Goal: Task Accomplishment & Management: Complete application form

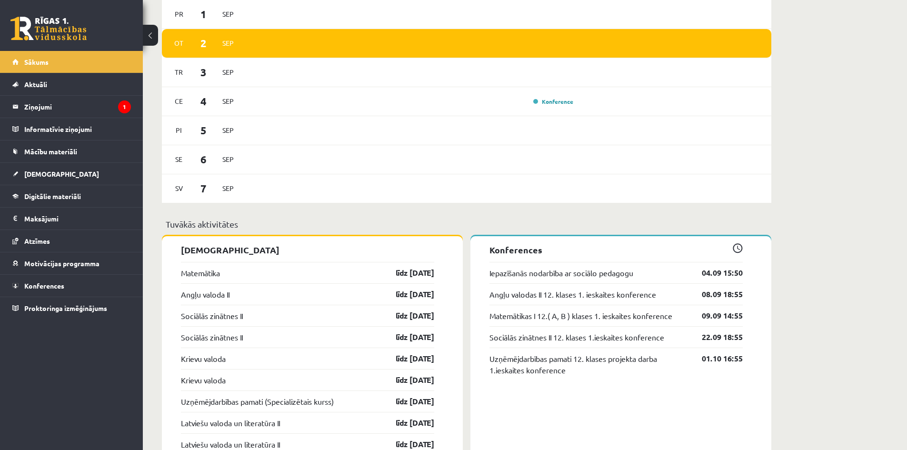
scroll to position [572, 0]
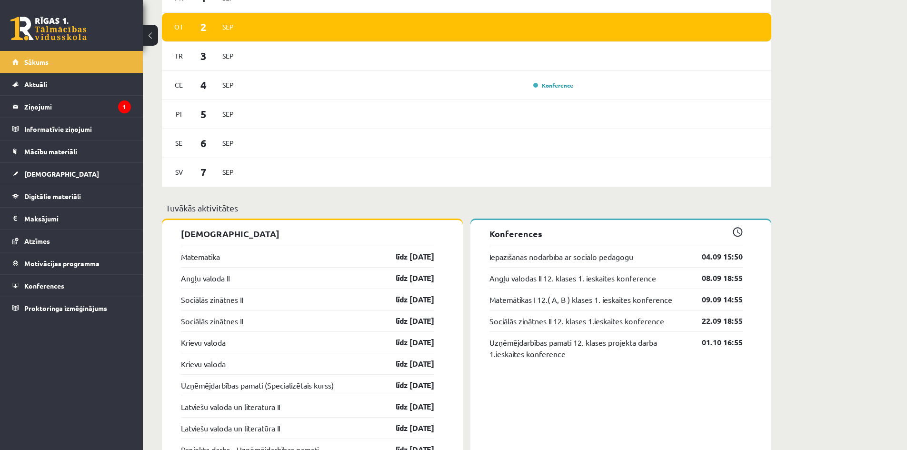
click at [834, 161] on div "Sveiks, Kirils! Laipni lūgts savā Rīgas 1. Tālmācības vidusskolas skolnieka pro…" at bounding box center [525, 206] width 764 height 1483
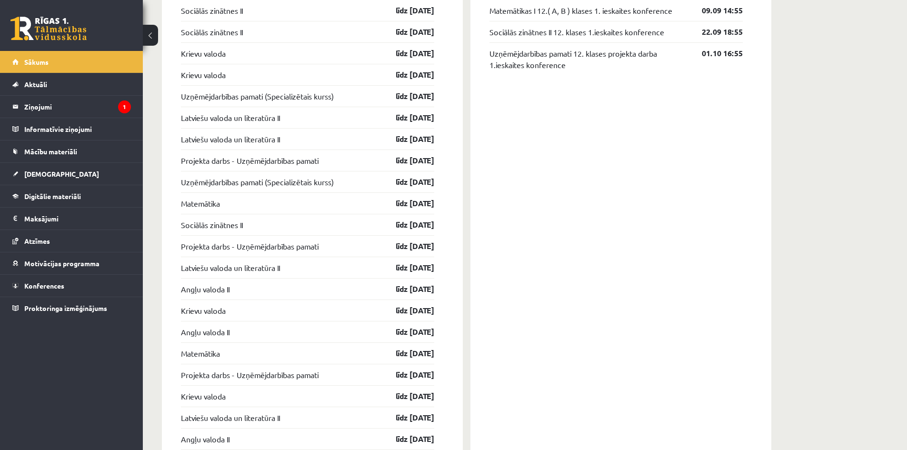
scroll to position [753, 0]
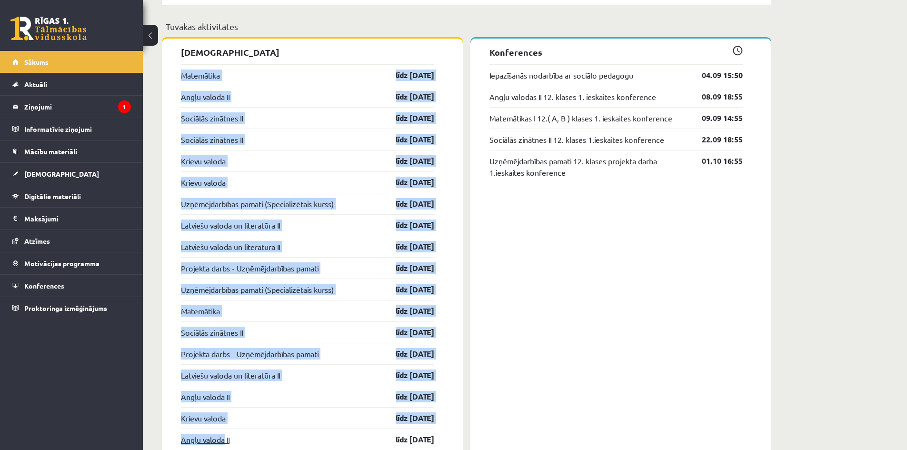
drag, startPoint x: 179, startPoint y: 73, endPoint x: 224, endPoint y: 436, distance: 365.3
click at [224, 436] on div "Ieskaites Matemātika līdz 15.09.25 Angļu valoda II līdz 15.09.25 Sociālās zināt…" at bounding box center [312, 393] width 301 height 709
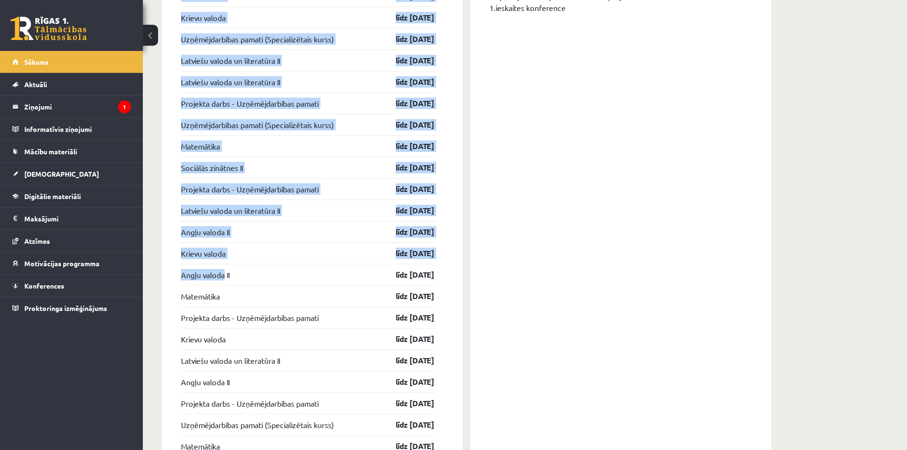
scroll to position [1007, 0]
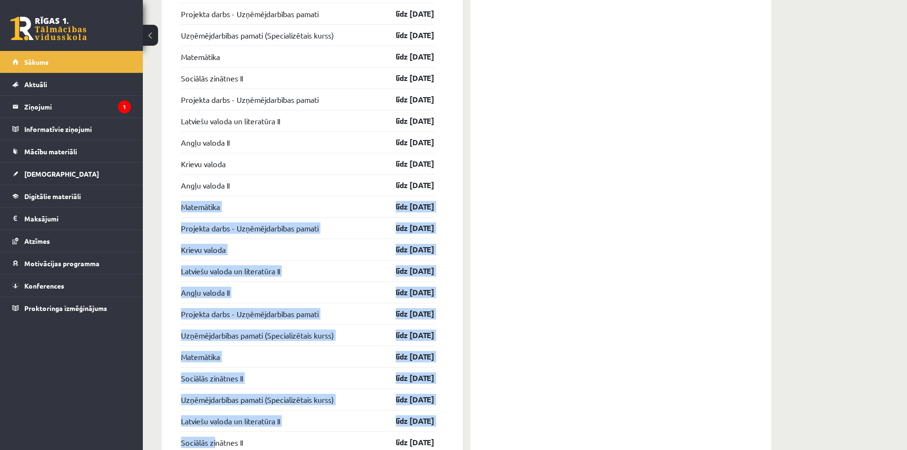
drag, startPoint x: 177, startPoint y: 205, endPoint x: 216, endPoint y: 434, distance: 232.4
click at [215, 435] on div "Ieskaites Matemātika līdz 15.09.25 Angļu valoda II līdz 15.09.25 Sociālās zināt…" at bounding box center [312, 138] width 301 height 709
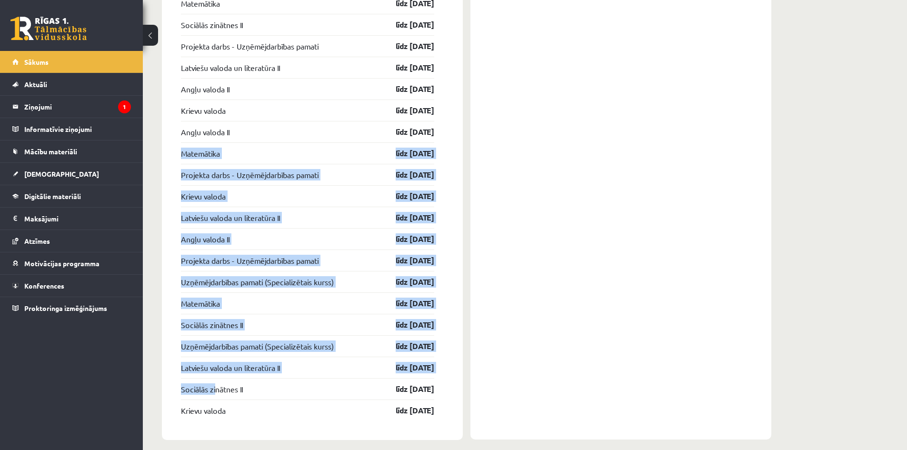
scroll to position [1071, 0]
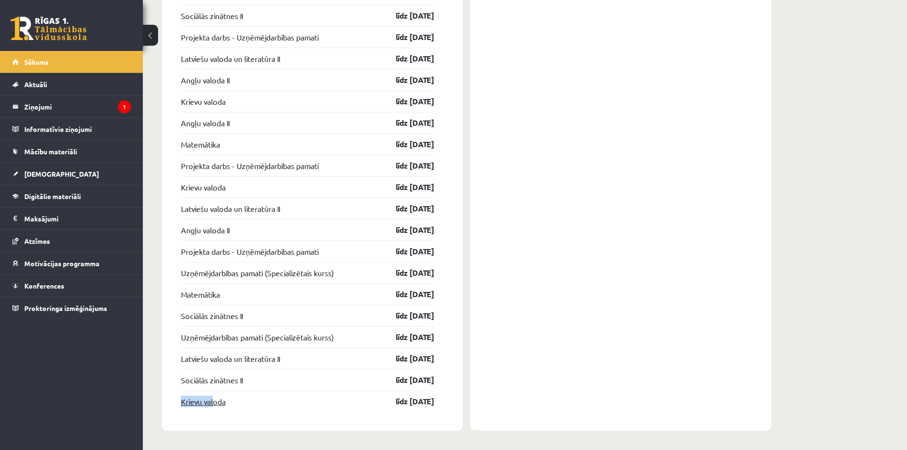
drag, startPoint x: 192, startPoint y: 401, endPoint x: 215, endPoint y: 402, distance: 22.4
click at [215, 402] on div "Ieskaites Matemātika līdz 15.09.25 Angļu valoda II līdz 15.09.25 Sociālās zināt…" at bounding box center [312, 76] width 301 height 709
click at [115, 325] on div "10 Dāvanas 2792 mP 70 xp Kirils Kovaļovs Sākums Aktuāli Kā mācīties eSKOLĀ Kont…" at bounding box center [71, 225] width 143 height 450
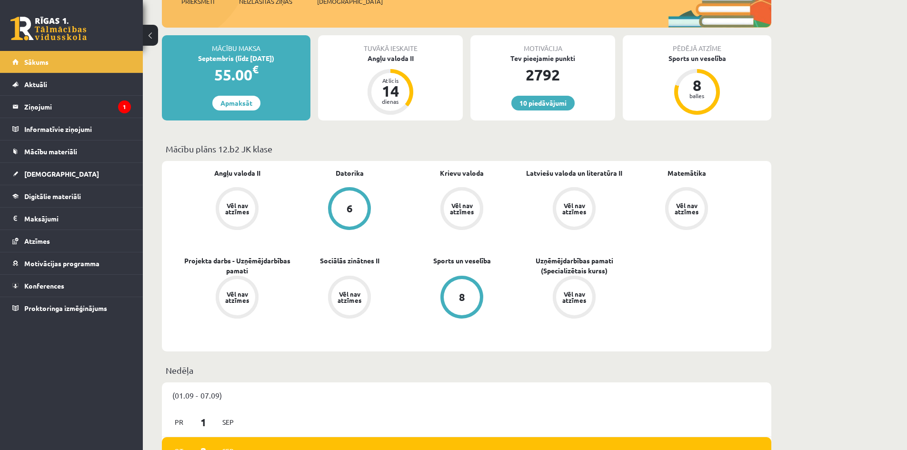
scroll to position [118, 0]
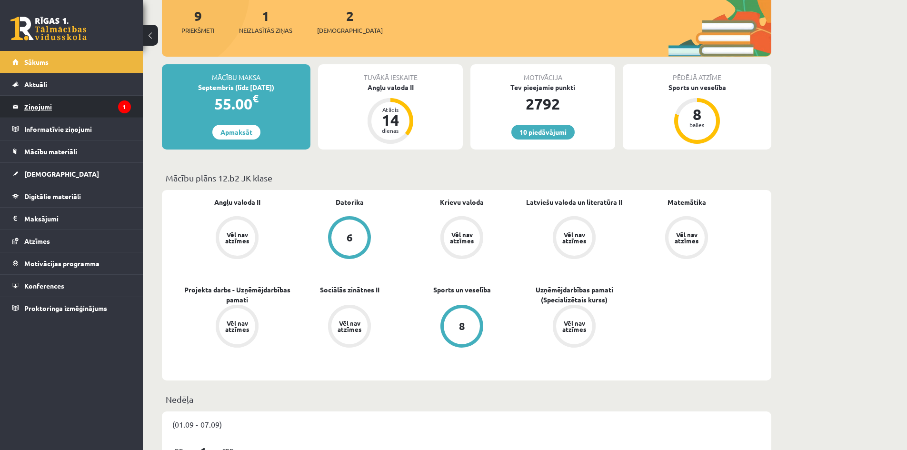
click at [99, 110] on legend "Ziņojumi 1" at bounding box center [77, 107] width 107 height 22
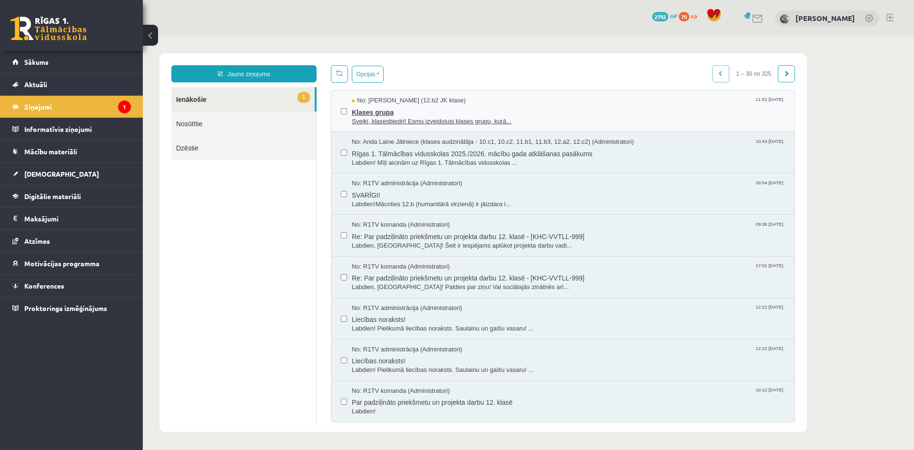
click at [402, 121] on span "Sveiki, klasesbiedri! Esmu izveidojusi klases grupu, kurā..." at bounding box center [568, 121] width 433 height 9
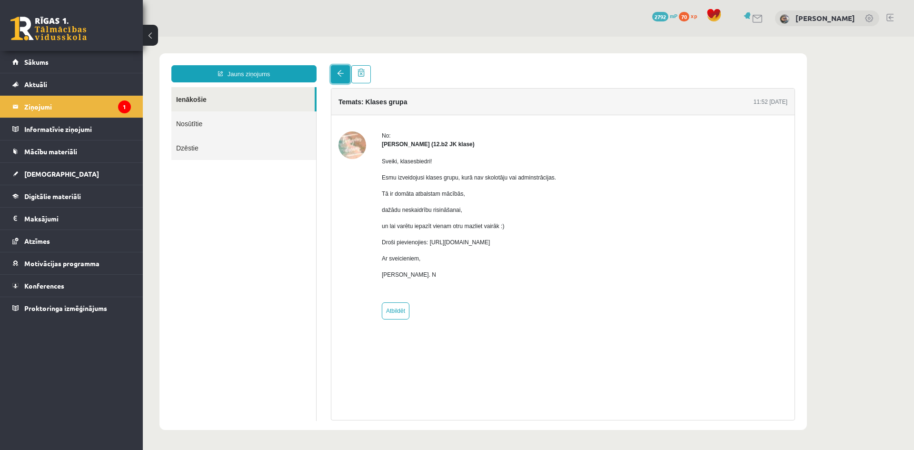
click at [349, 77] on link at bounding box center [340, 74] width 19 height 18
click at [72, 106] on legend "Ziņojumi 1" at bounding box center [77, 107] width 107 height 22
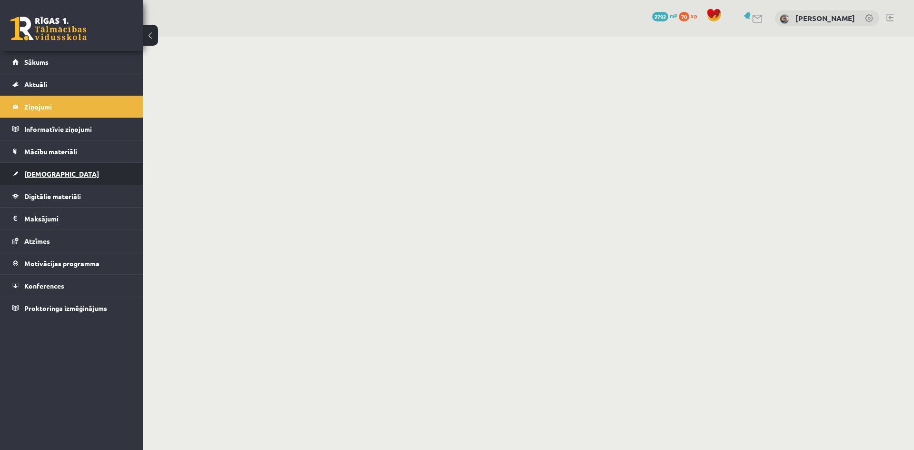
click at [76, 165] on link "[DEMOGRAPHIC_DATA]" at bounding box center [71, 174] width 119 height 22
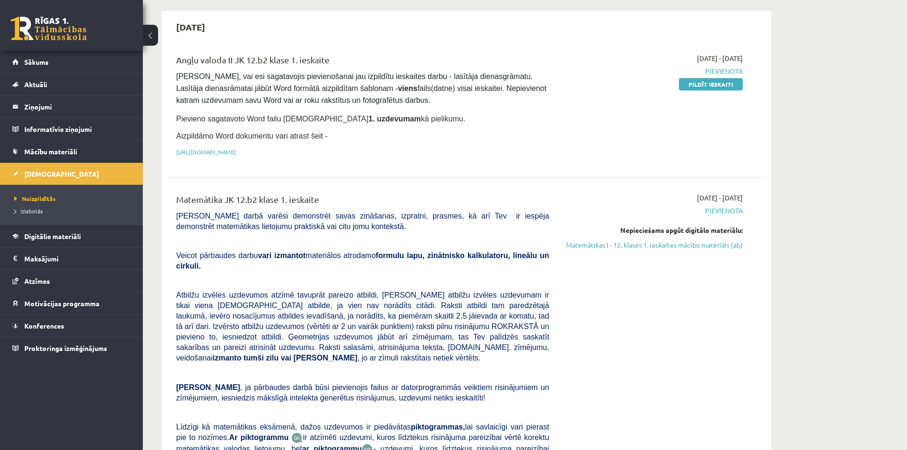
scroll to position [127, 0]
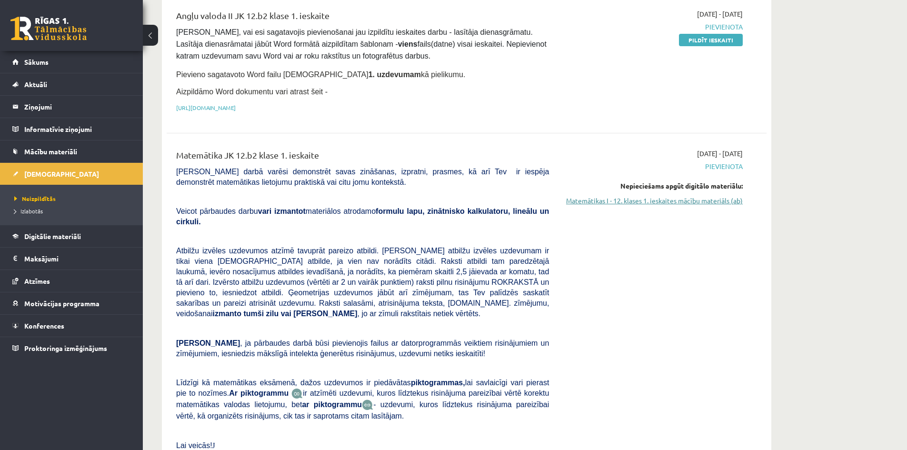
click at [651, 198] on link "Matemātikas I - 12. klases 1. ieskaites mācību materiāls (ab)" at bounding box center [653, 201] width 180 height 10
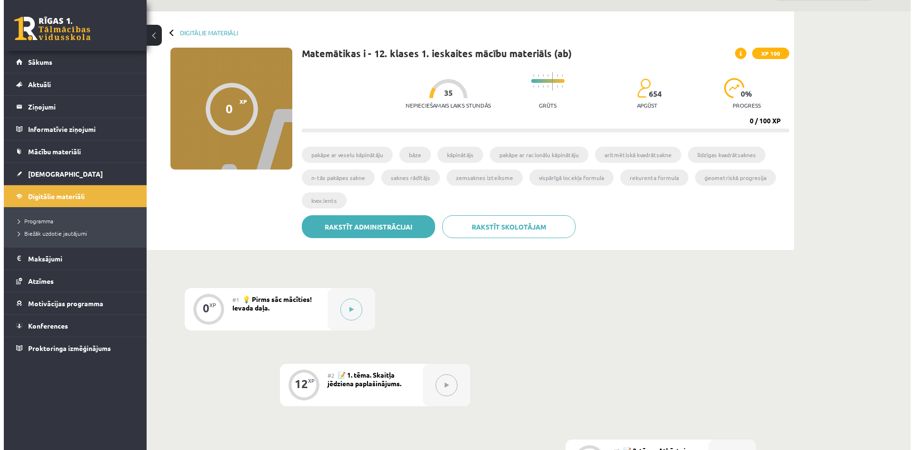
scroll to position [127, 0]
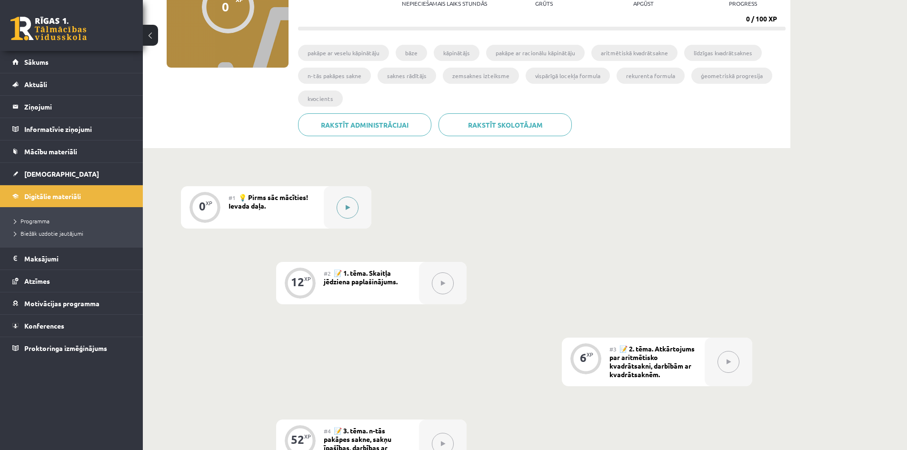
click at [352, 212] on button at bounding box center [348, 208] width 22 height 22
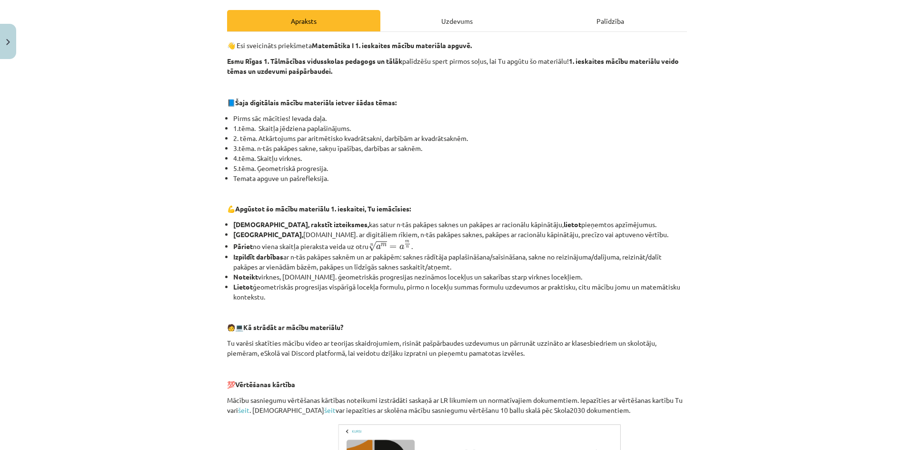
scroll to position [316, 0]
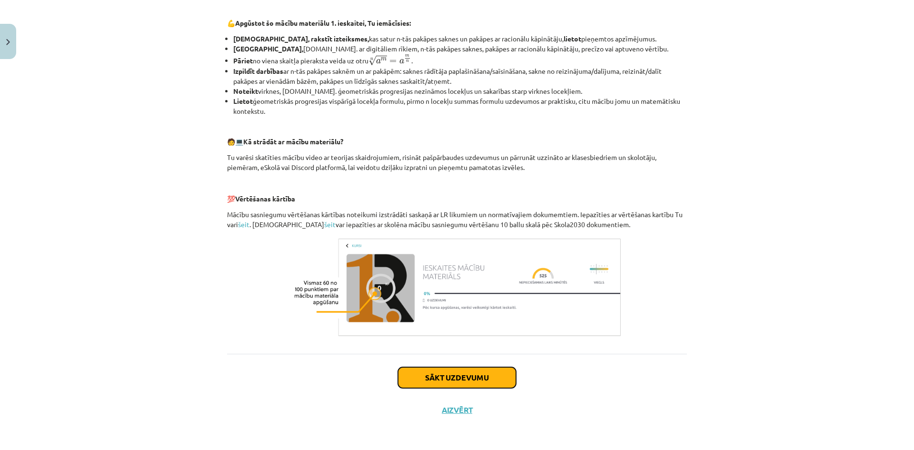
click at [457, 372] on button "Sākt uzdevumu" at bounding box center [457, 377] width 118 height 21
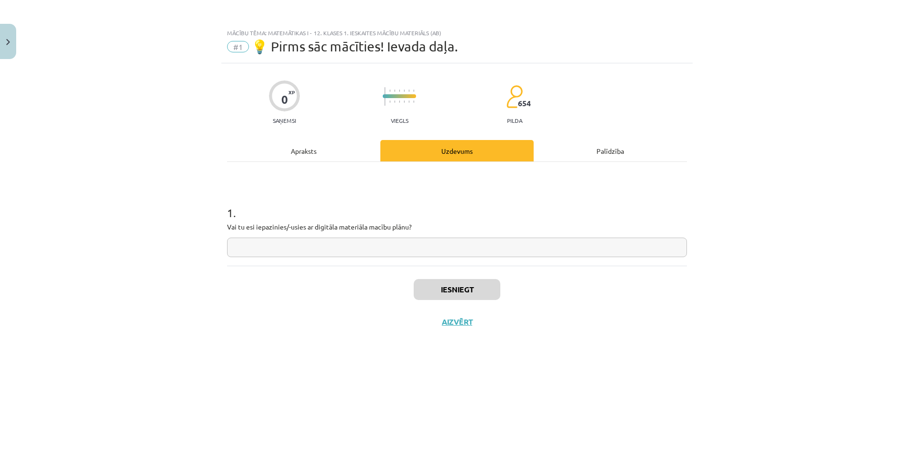
click at [423, 247] on input "text" at bounding box center [457, 248] width 460 height 20
type input "**"
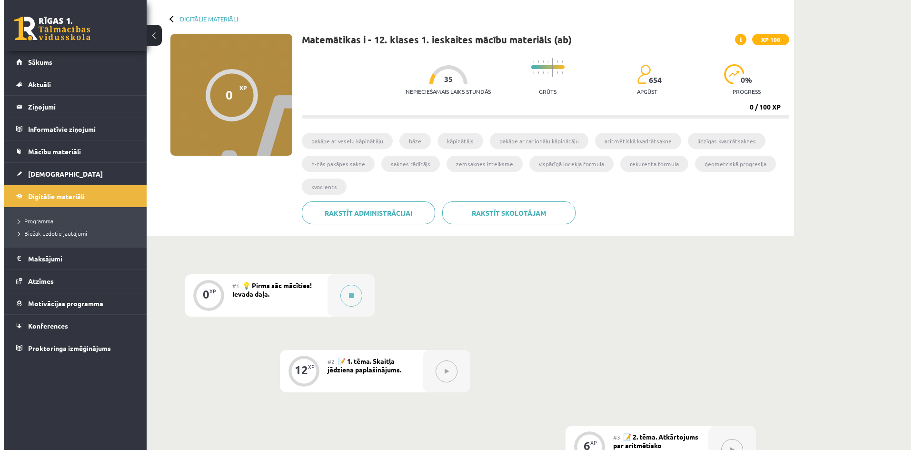
scroll to position [127, 0]
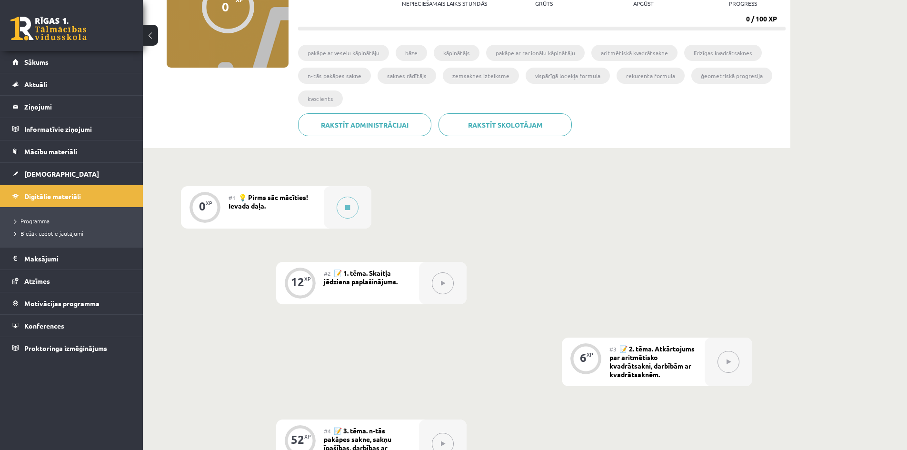
click at [281, 208] on div "#1 💡 Pirms sāc mācīties! Ievada daļa." at bounding box center [276, 207] width 95 height 42
click at [338, 199] on div at bounding box center [348, 207] width 48 height 42
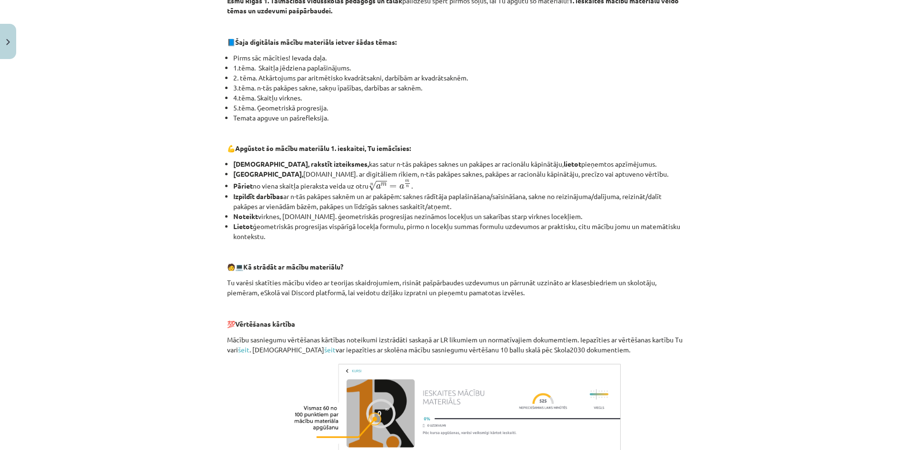
scroll to position [316, 0]
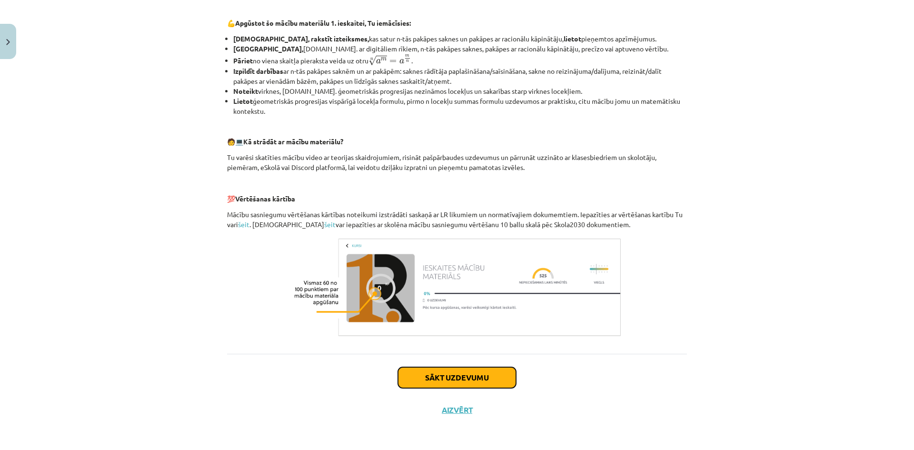
click at [469, 377] on button "Sākt uzdevumu" at bounding box center [457, 377] width 118 height 21
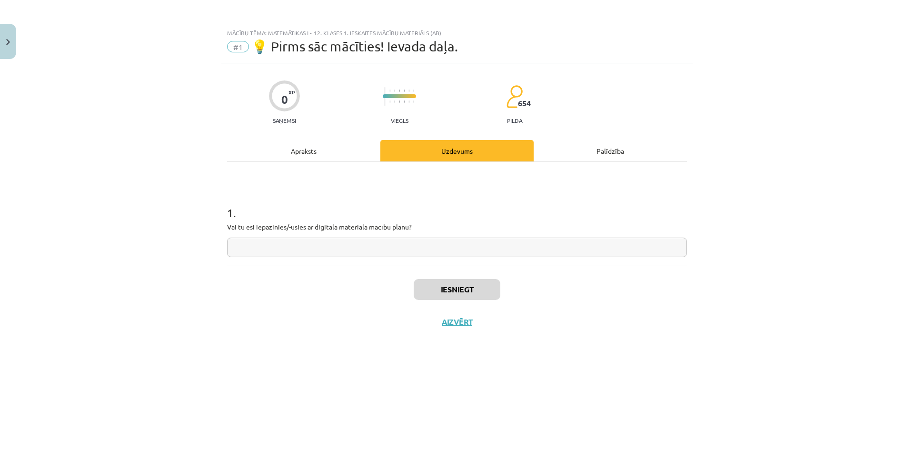
scroll to position [0, 0]
click at [382, 253] on input "text" at bounding box center [457, 248] width 460 height 20
type input "**"
click at [478, 286] on button "Iesniegt" at bounding box center [457, 289] width 87 height 21
click at [496, 319] on div "Iesniegts Nākamā nodarbība Aizvērt" at bounding box center [457, 314] width 460 height 97
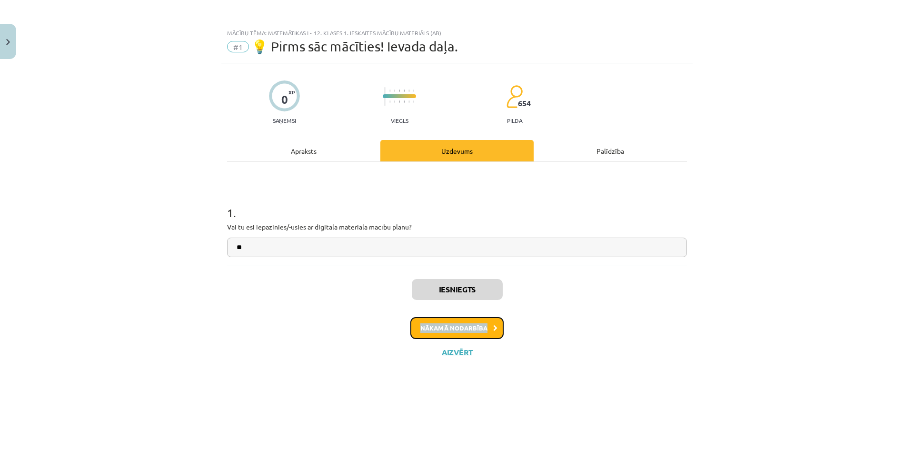
click at [496, 319] on button "Nākamā nodarbība" at bounding box center [457, 328] width 93 height 22
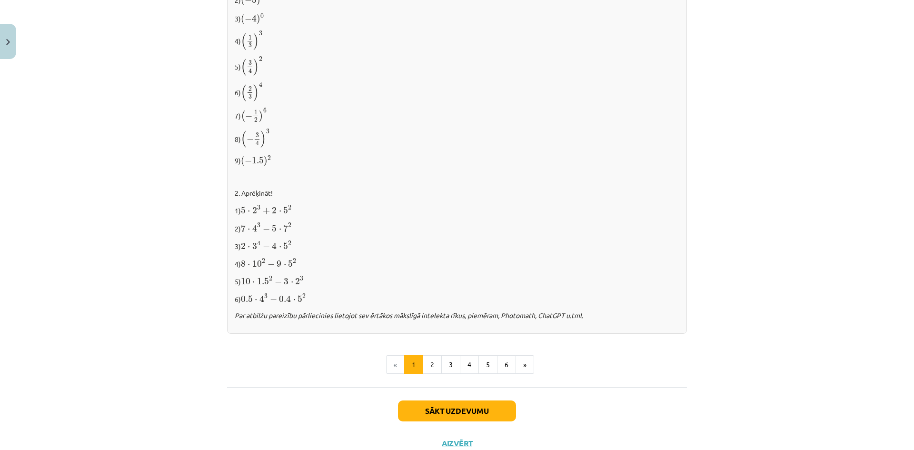
scroll to position [903, 0]
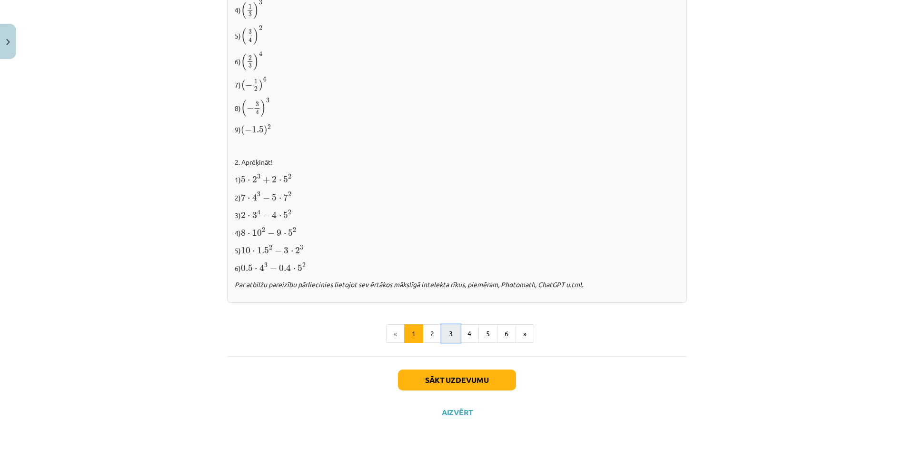
click at [442, 337] on button "3" at bounding box center [451, 333] width 19 height 19
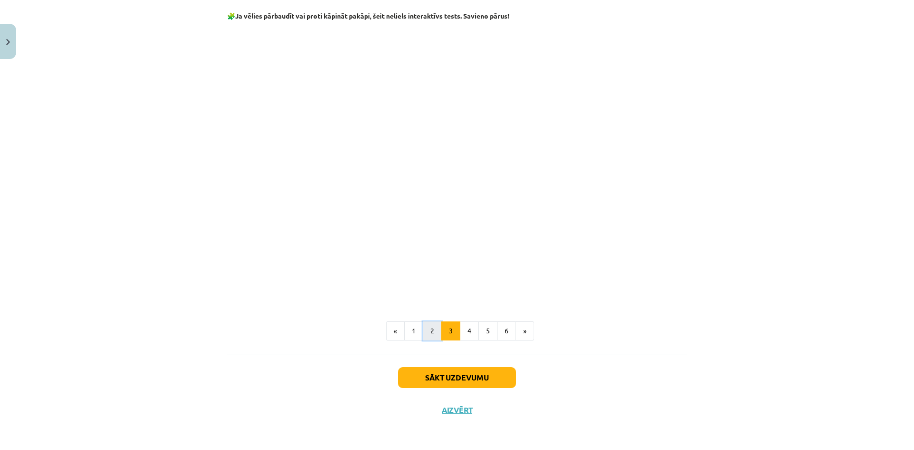
click at [428, 332] on button "2" at bounding box center [432, 331] width 19 height 19
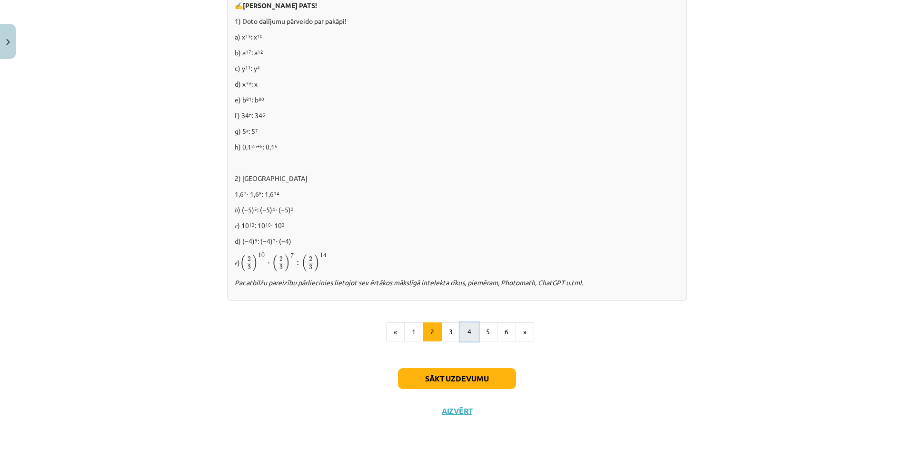
click at [471, 336] on button "4" at bounding box center [469, 331] width 19 height 19
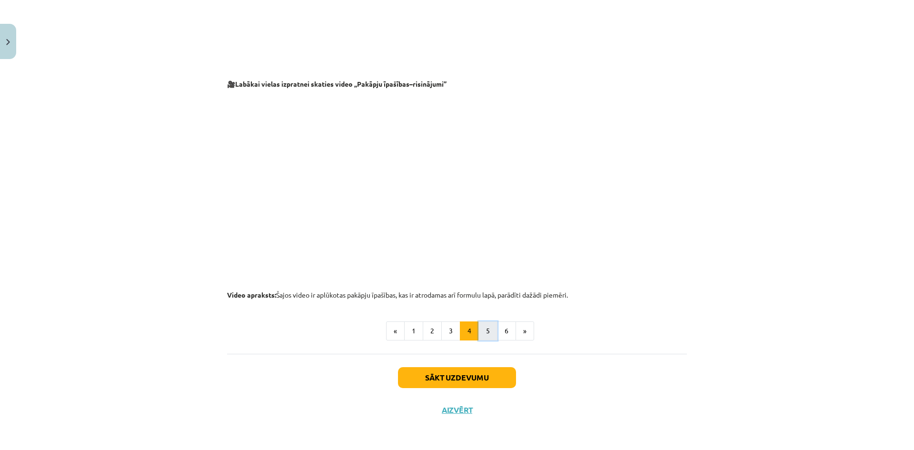
click at [487, 328] on button "5" at bounding box center [488, 331] width 19 height 19
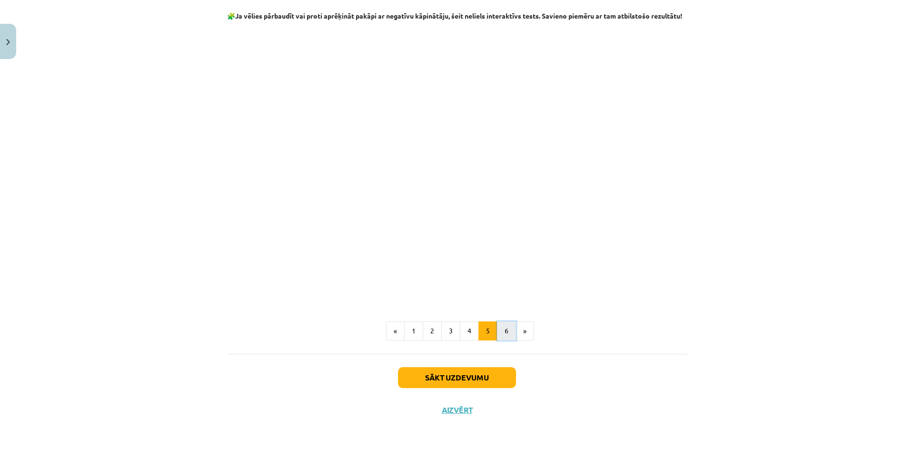
click at [508, 331] on button "6" at bounding box center [506, 331] width 19 height 19
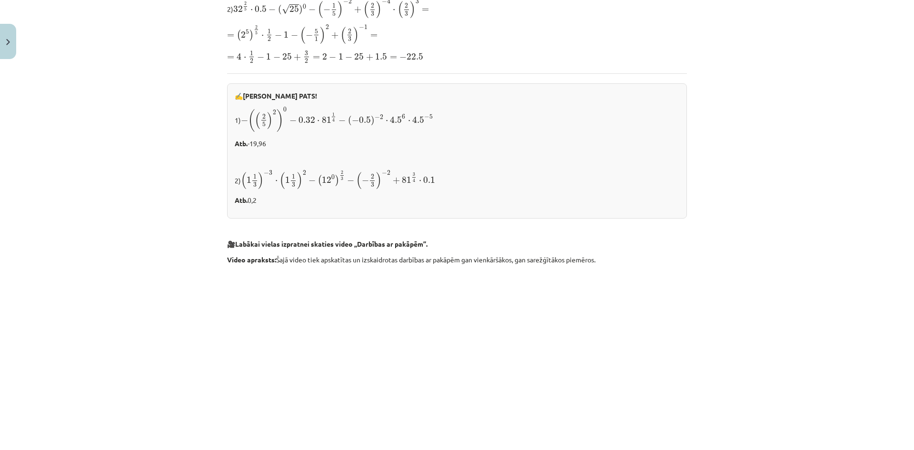
scroll to position [814, 0]
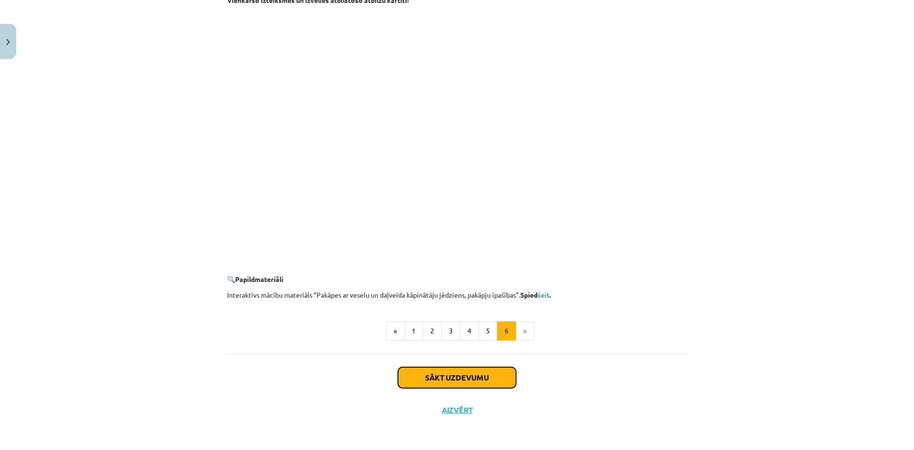
click at [510, 373] on button "Sākt uzdevumu" at bounding box center [457, 377] width 118 height 21
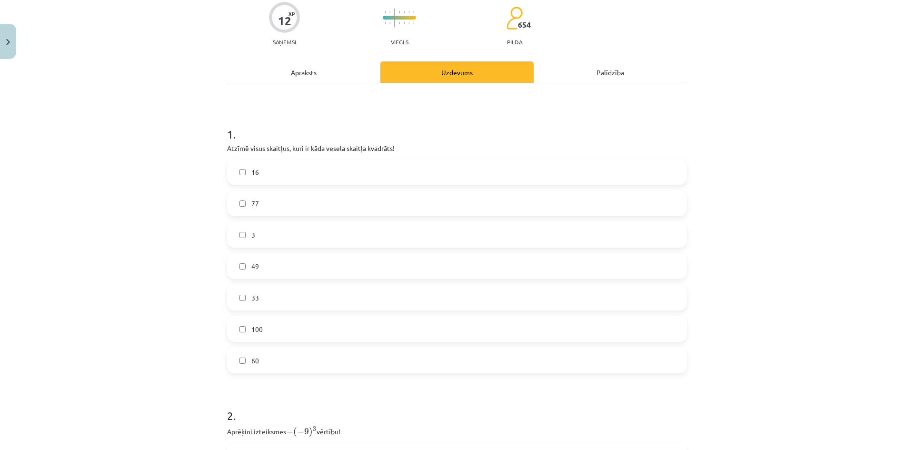
scroll to position [87, 0]
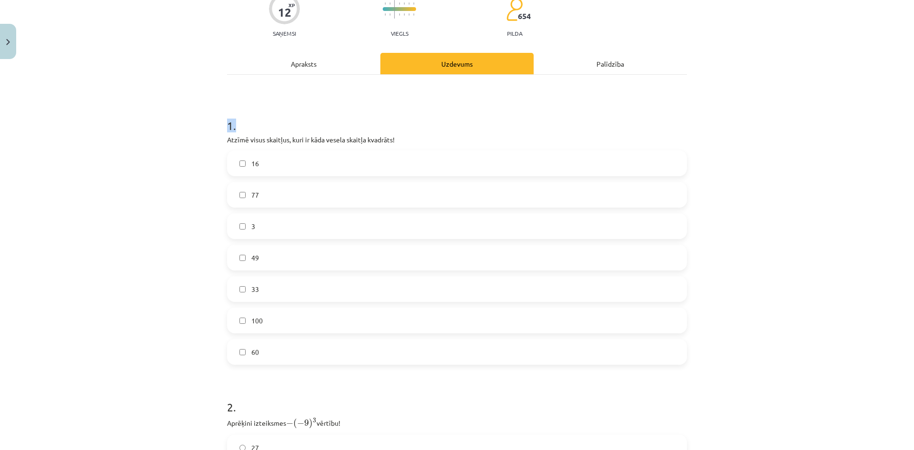
drag, startPoint x: 225, startPoint y: 117, endPoint x: 262, endPoint y: 130, distance: 39.6
click at [262, 130] on h1 "1 ." at bounding box center [457, 117] width 460 height 30
click at [179, 98] on div "Mācību tēma: Matemātikas i - 12. klases 1. ieskaites mācību materiāls (ab) #2 📝…" at bounding box center [457, 225] width 914 height 450
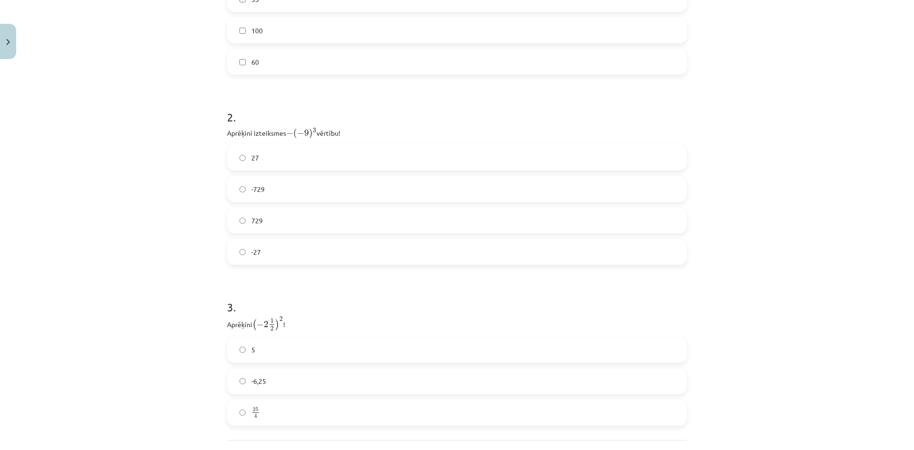
scroll to position [394, 0]
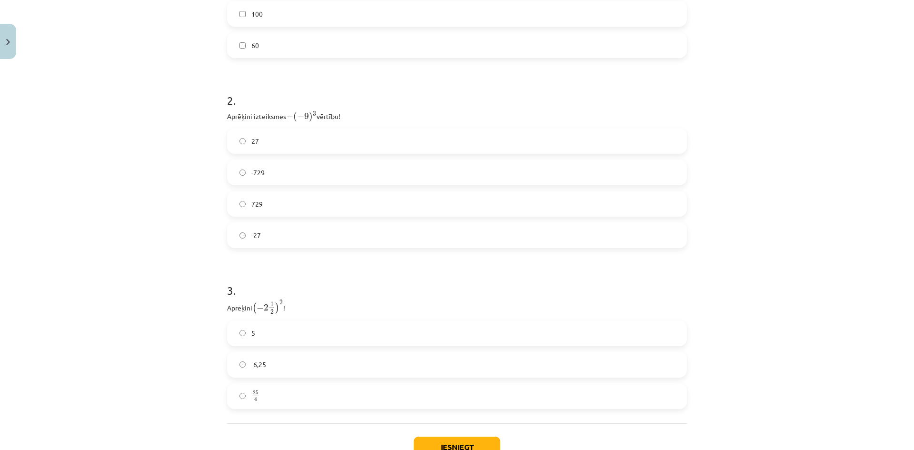
drag, startPoint x: 315, startPoint y: 199, endPoint x: 328, endPoint y: 185, distance: 18.9
click at [315, 200] on label "729" at bounding box center [457, 204] width 458 height 24
click at [291, 386] on label "25 4 25 4" at bounding box center [457, 396] width 458 height 24
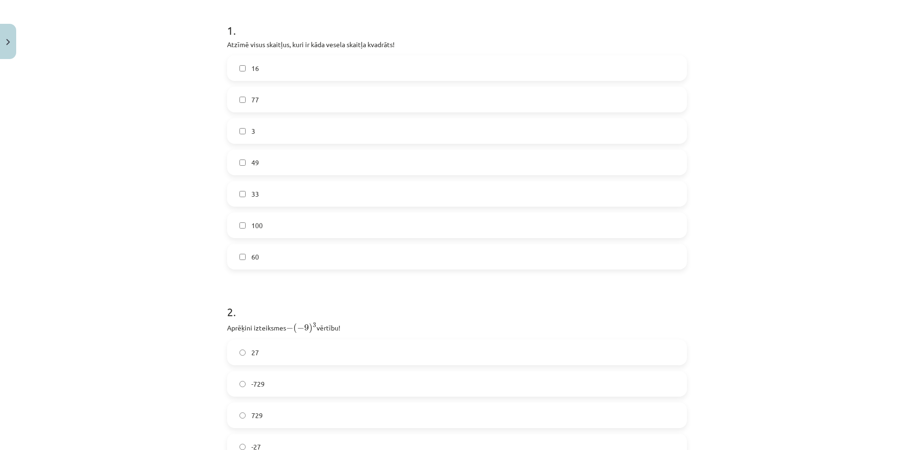
scroll to position [77, 0]
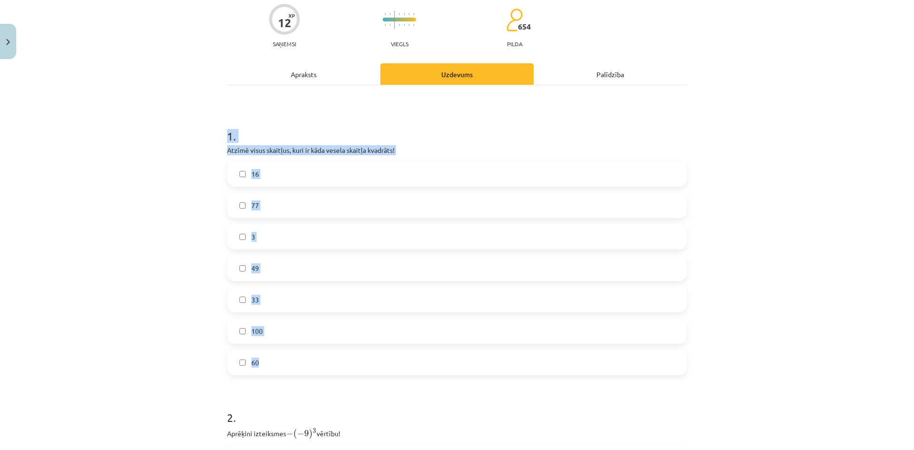
drag, startPoint x: 224, startPoint y: 129, endPoint x: 444, endPoint y: 359, distance: 317.7
click at [444, 359] on div "1 . Atzīmē visus skaitļus, kuri ir kāda vesela skaitļa kvadrāts! 16 77 3 49 33 …" at bounding box center [457, 244] width 460 height 262
copy div "1 . Atzīmē visus skaitļus, kuri ir kāda vesela skaitļa kvadrāts! 16 77 3 49 33 …"
click at [409, 141] on h1 "1 ." at bounding box center [457, 128] width 460 height 30
click at [302, 175] on label "16" at bounding box center [457, 174] width 458 height 24
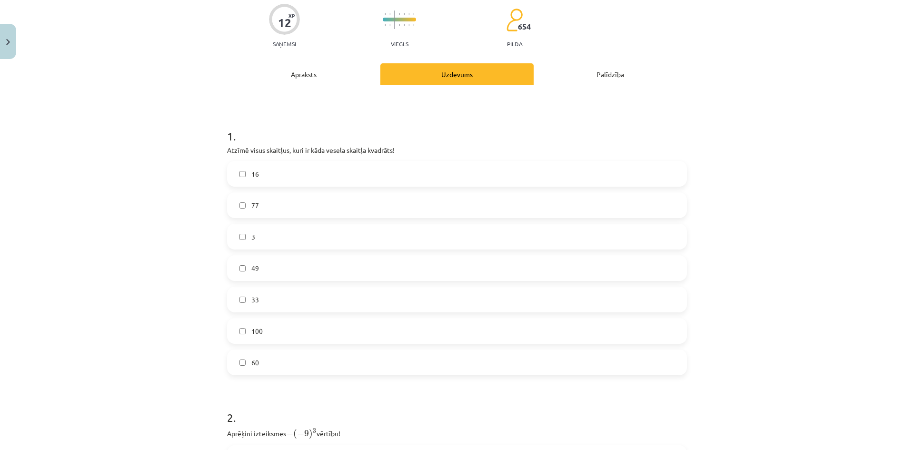
click at [270, 271] on label "49" at bounding box center [457, 268] width 458 height 24
click at [267, 343] on div "100" at bounding box center [457, 331] width 460 height 26
click at [245, 326] on label "100" at bounding box center [457, 331] width 458 height 24
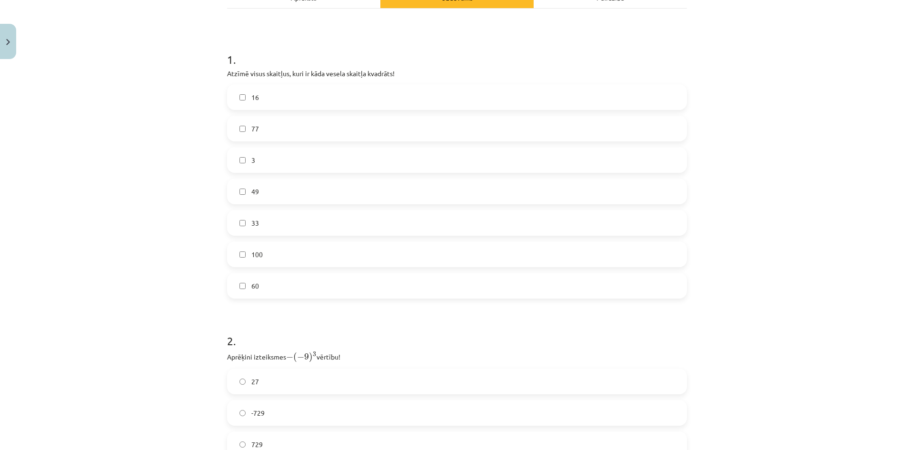
scroll to position [463, 0]
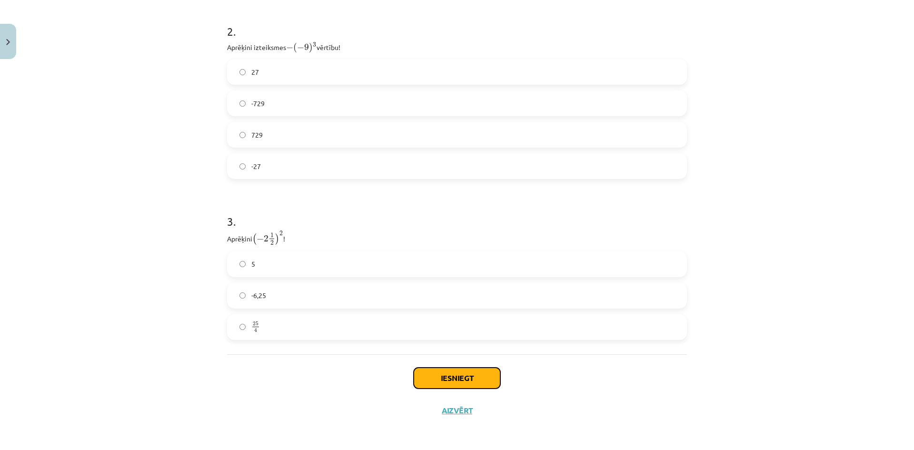
click at [438, 382] on button "Iesniegt" at bounding box center [457, 378] width 87 height 21
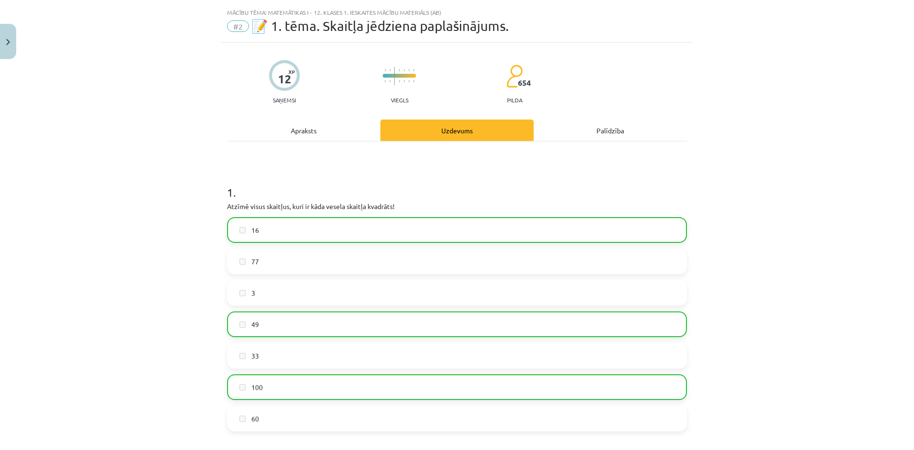
scroll to position [0, 0]
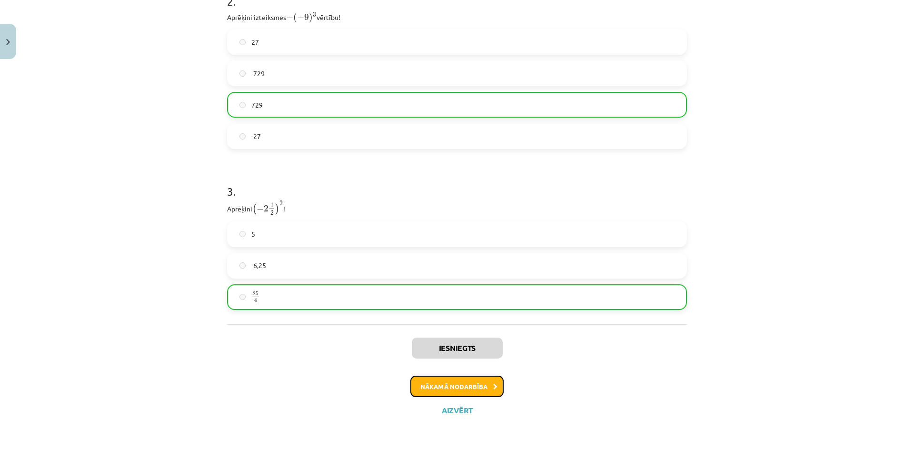
click at [484, 395] on button "Nākamā nodarbība" at bounding box center [457, 387] width 93 height 22
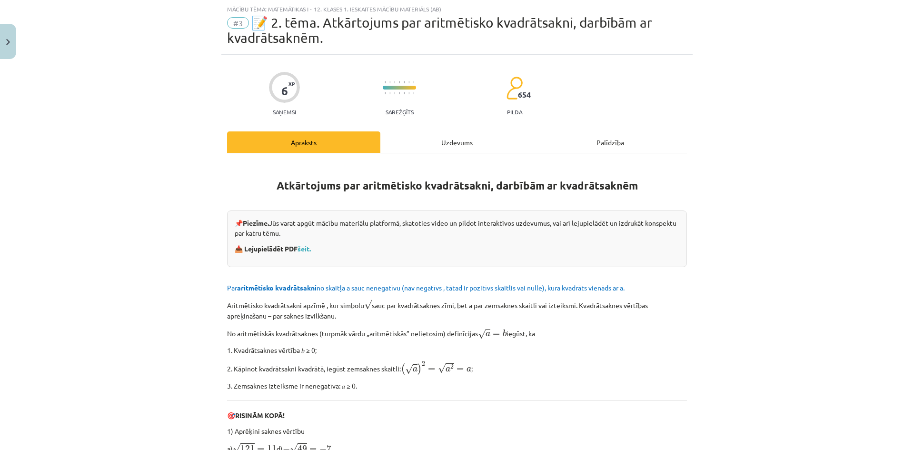
drag, startPoint x: 735, startPoint y: 195, endPoint x: 700, endPoint y: 347, distance: 156.3
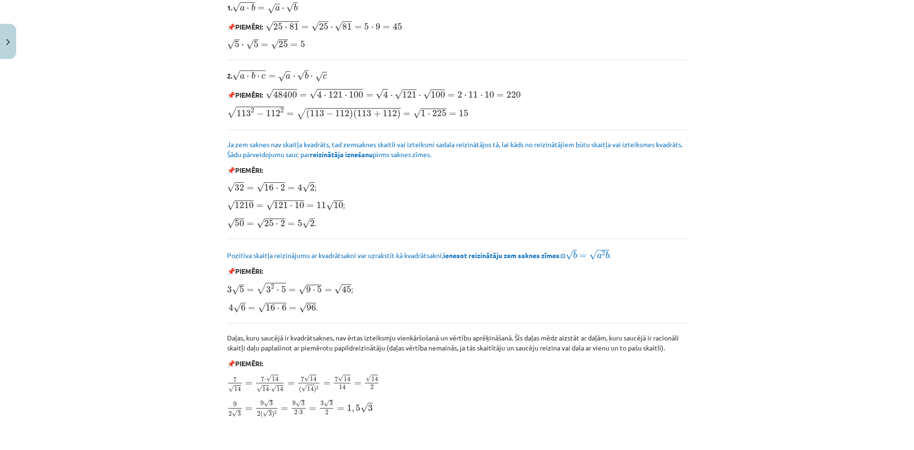
scroll to position [1041, 0]
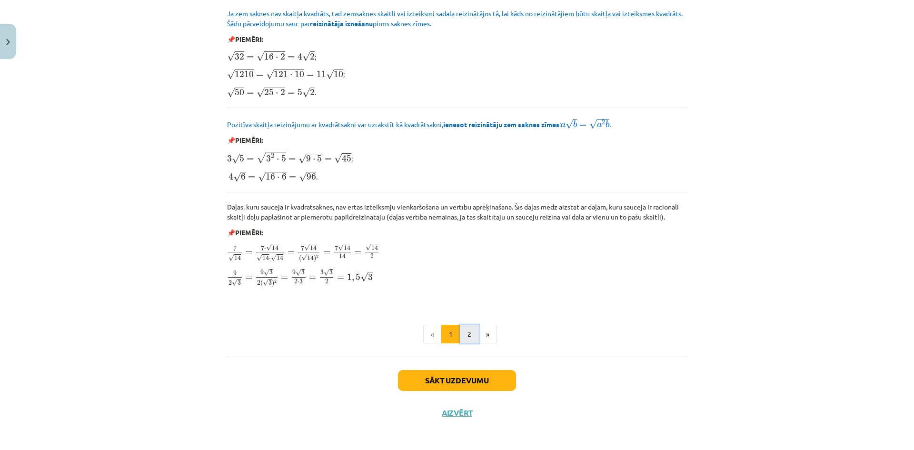
click at [467, 332] on button "2" at bounding box center [469, 334] width 19 height 19
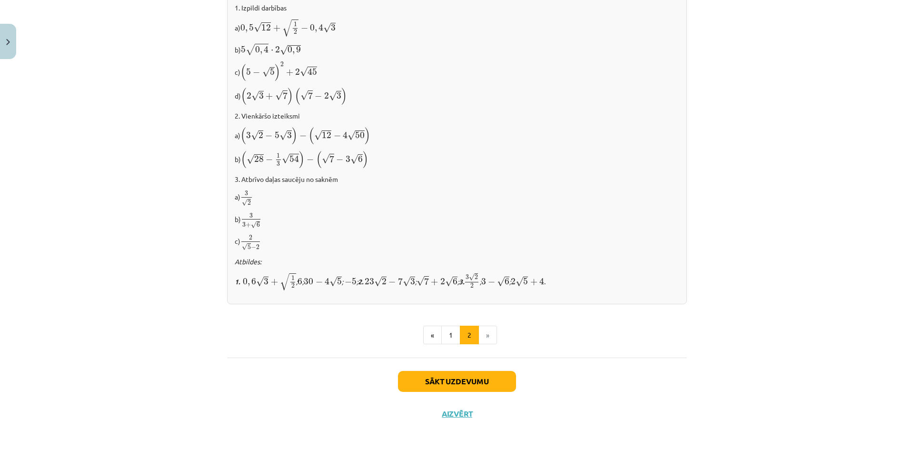
click at [502, 365] on div "Sākt uzdevumu Aizvērt" at bounding box center [457, 391] width 460 height 67
click at [499, 372] on button "Sākt uzdevumu" at bounding box center [457, 381] width 118 height 21
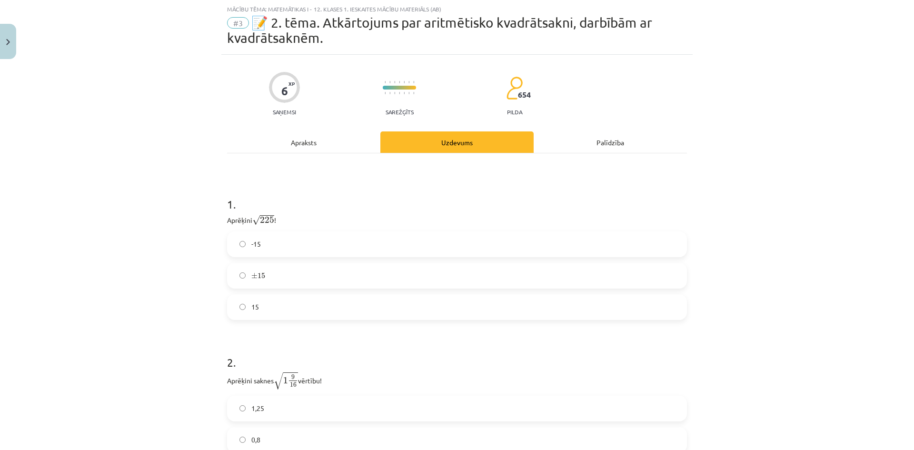
scroll to position [87, 0]
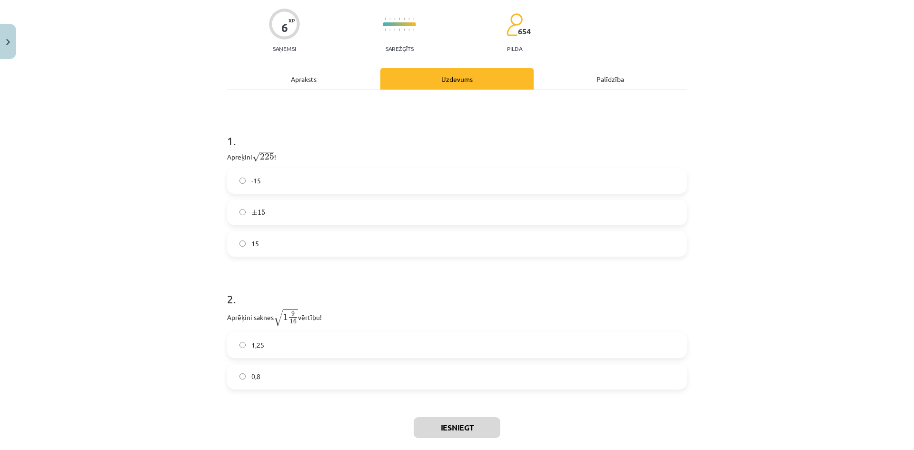
click at [284, 235] on label "15" at bounding box center [457, 244] width 458 height 24
click at [273, 335] on label "1,25" at bounding box center [457, 345] width 458 height 24
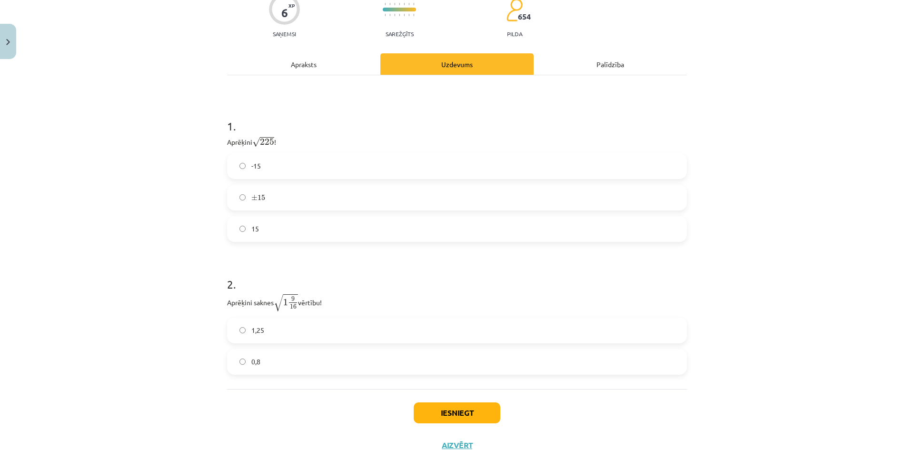
scroll to position [137, 0]
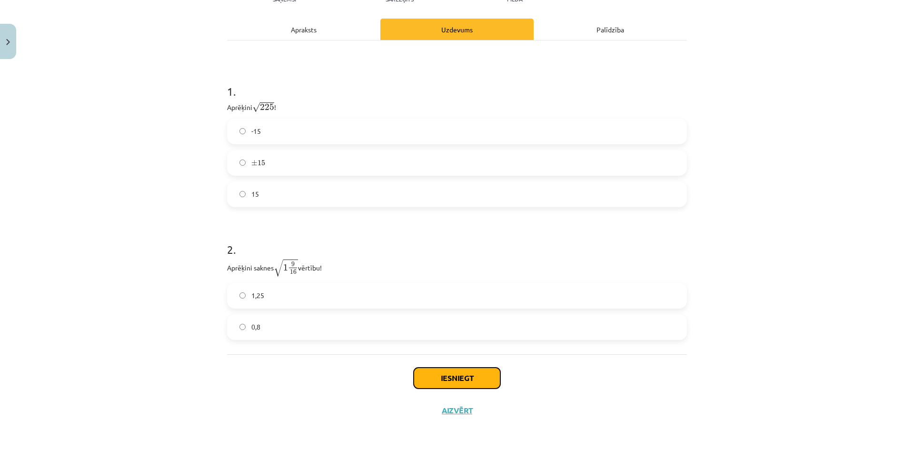
click at [433, 388] on button "Iesniegt" at bounding box center [457, 378] width 87 height 21
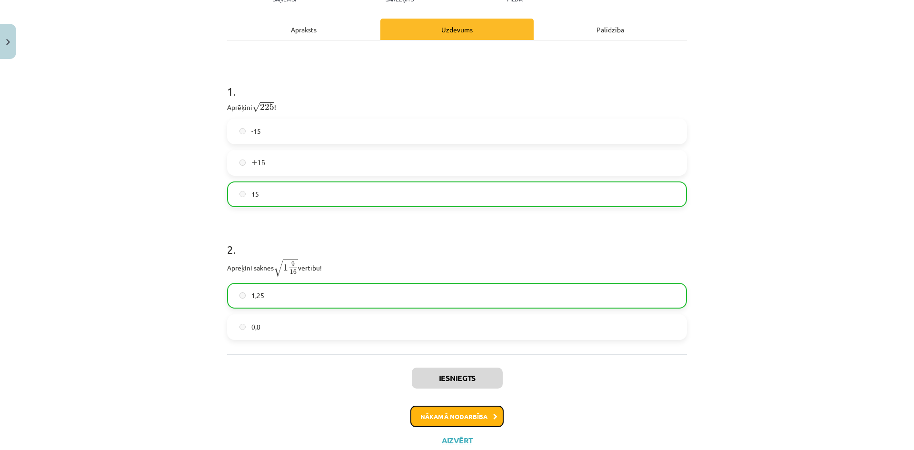
click at [482, 422] on button "Nākamā nodarbība" at bounding box center [457, 417] width 93 height 22
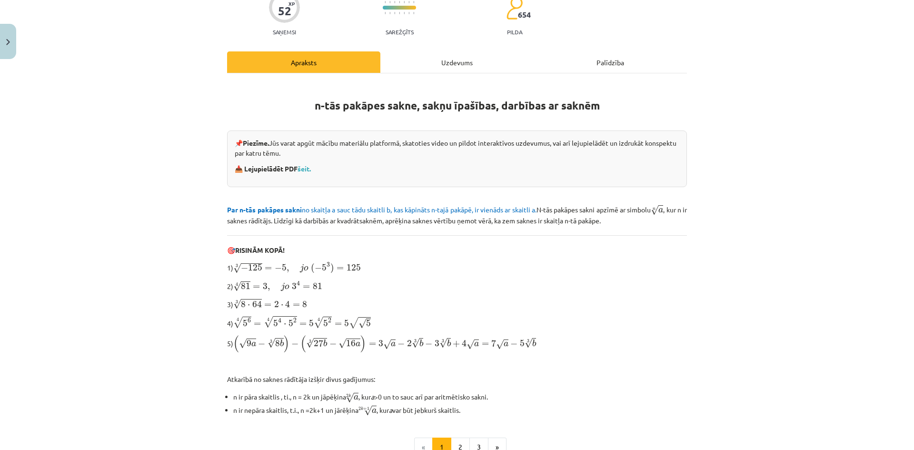
scroll to position [202, 0]
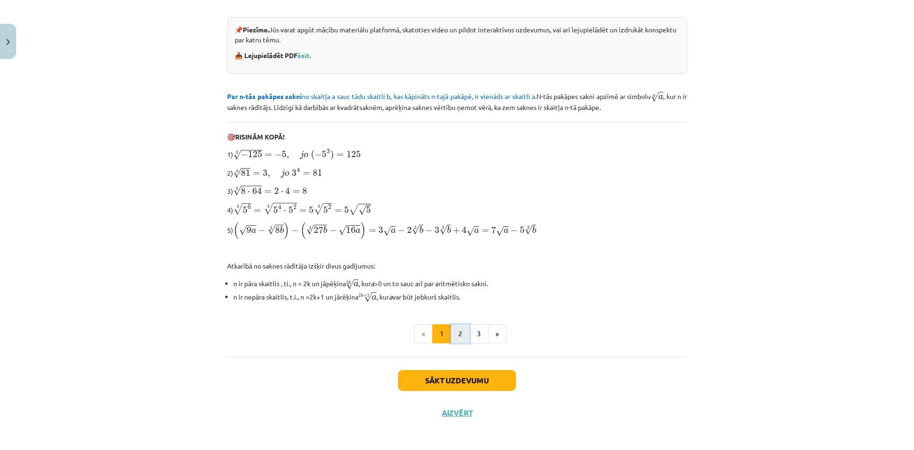
click at [456, 335] on button "2" at bounding box center [460, 333] width 19 height 19
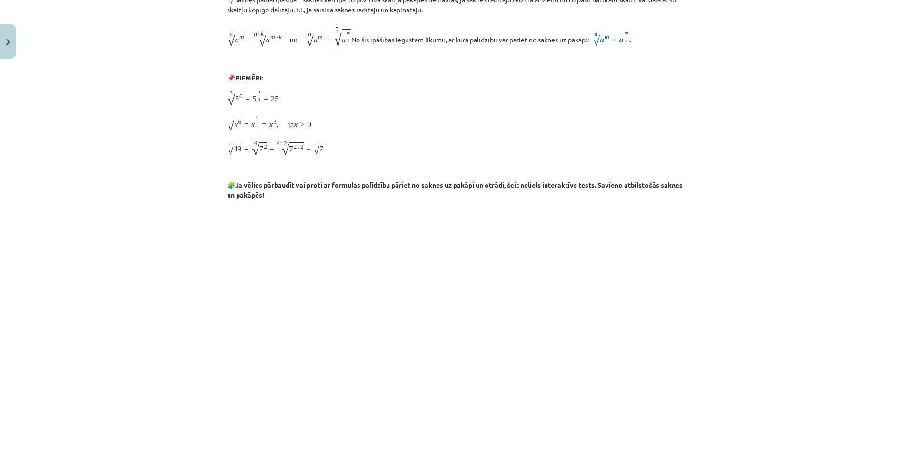
scroll to position [171, 0]
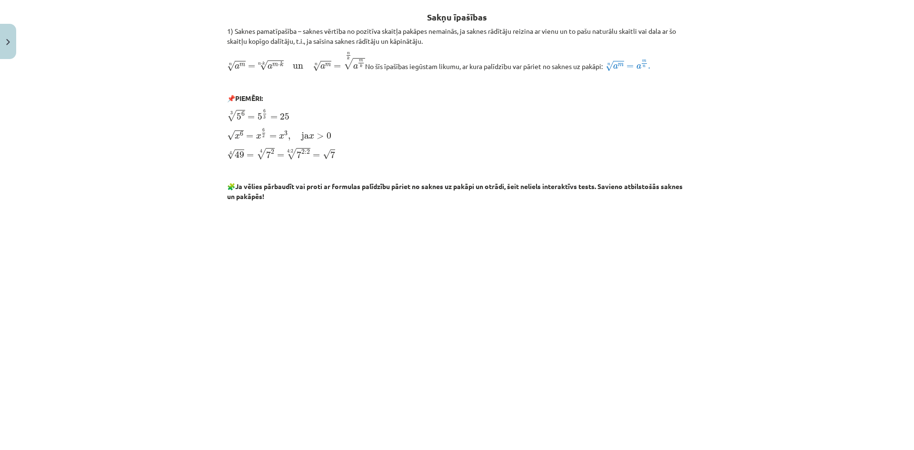
drag, startPoint x: 689, startPoint y: 143, endPoint x: 694, endPoint y: 322, distance: 179.6
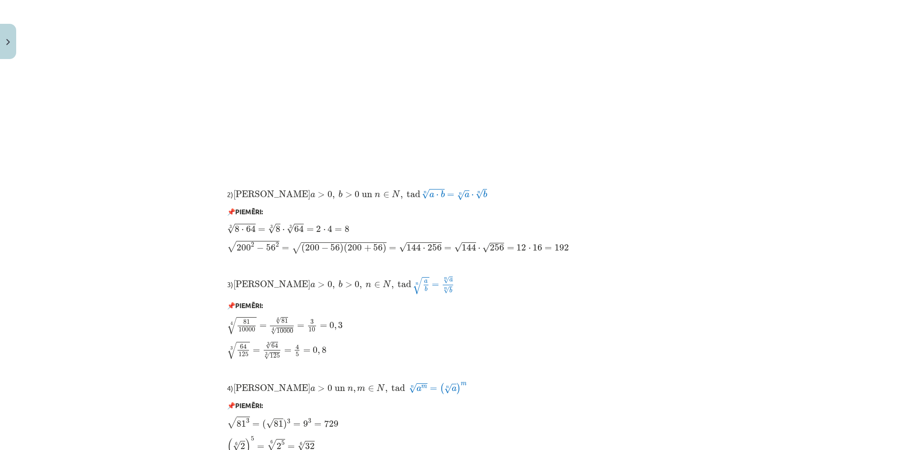
scroll to position [263, 0]
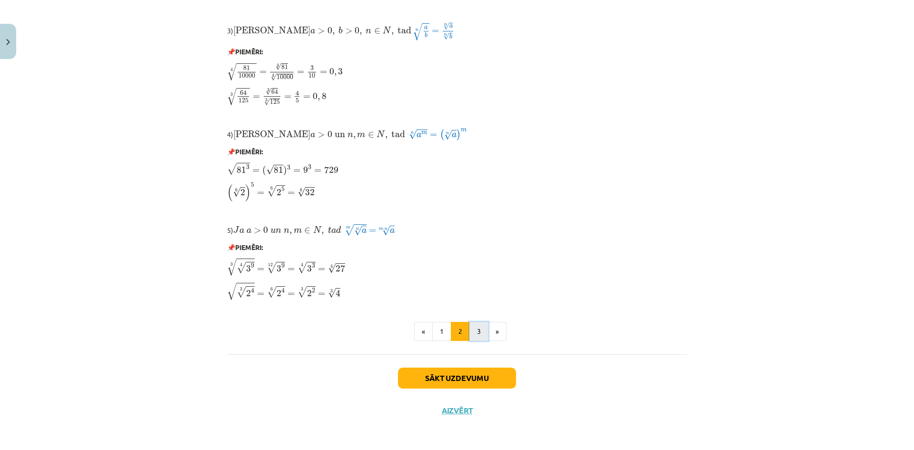
click at [470, 326] on button "3" at bounding box center [479, 331] width 19 height 19
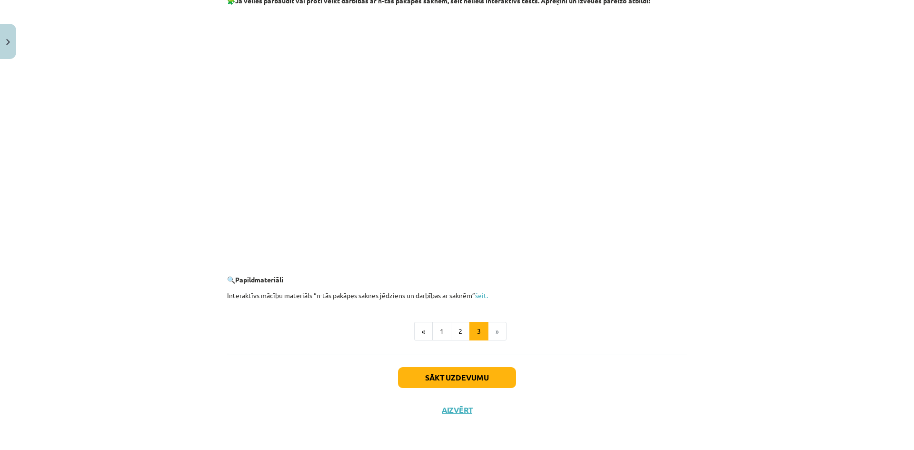
click at [486, 364] on div "Sākt uzdevumu Aizvērt" at bounding box center [457, 387] width 460 height 67
click at [486, 369] on button "Sākt uzdevumu" at bounding box center [457, 377] width 118 height 21
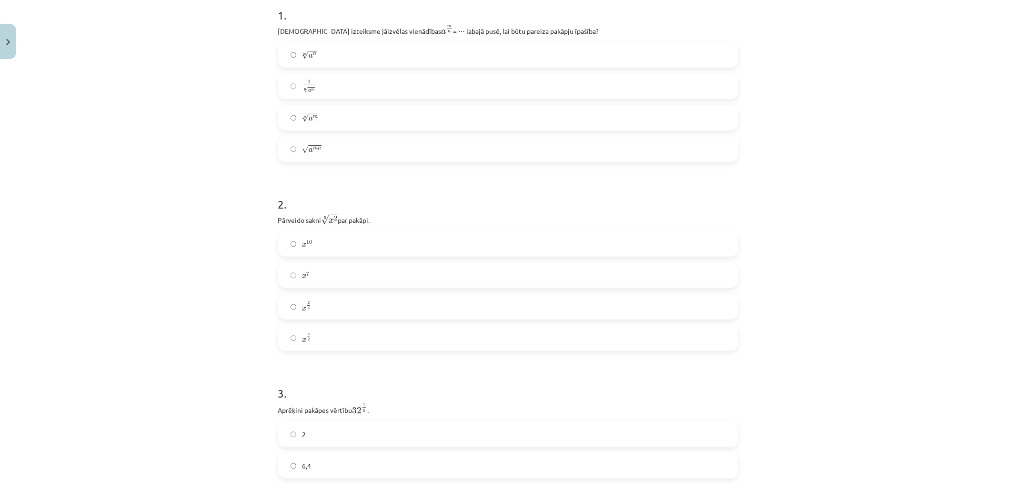
scroll to position [193, 0]
click at [340, 121] on label "n √ a m a m n" at bounding box center [508, 123] width 458 height 24
click at [313, 312] on label "x 2 5 x 2 5" at bounding box center [508, 312] width 458 height 24
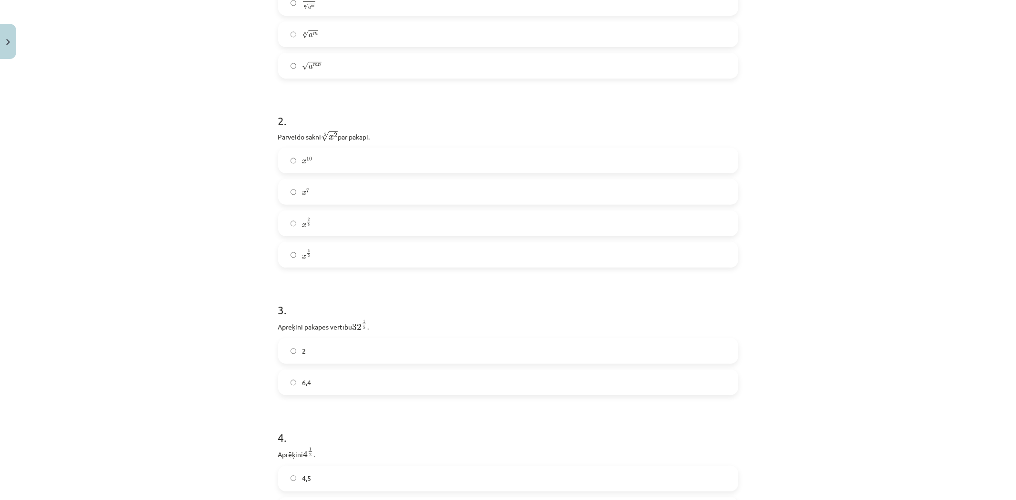
scroll to position [334, 0]
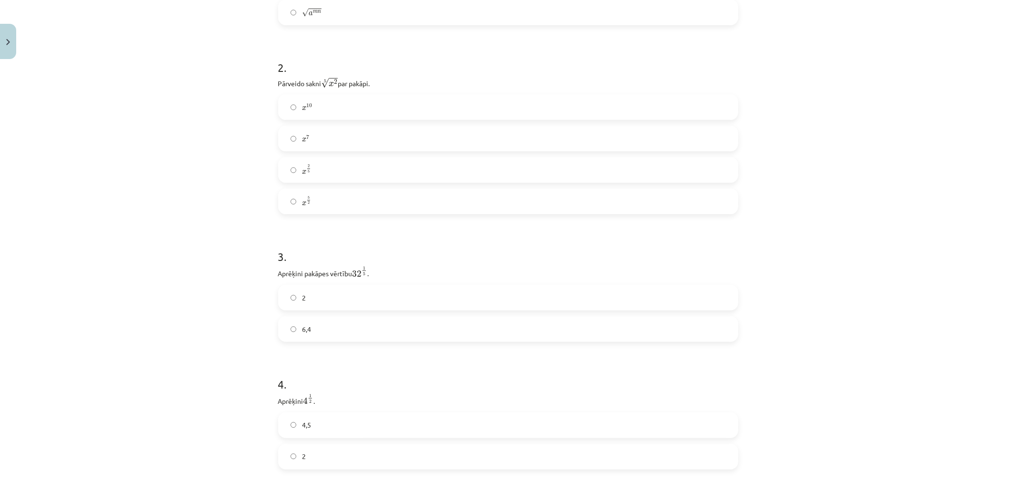
click at [317, 301] on label "2" at bounding box center [508, 298] width 458 height 24
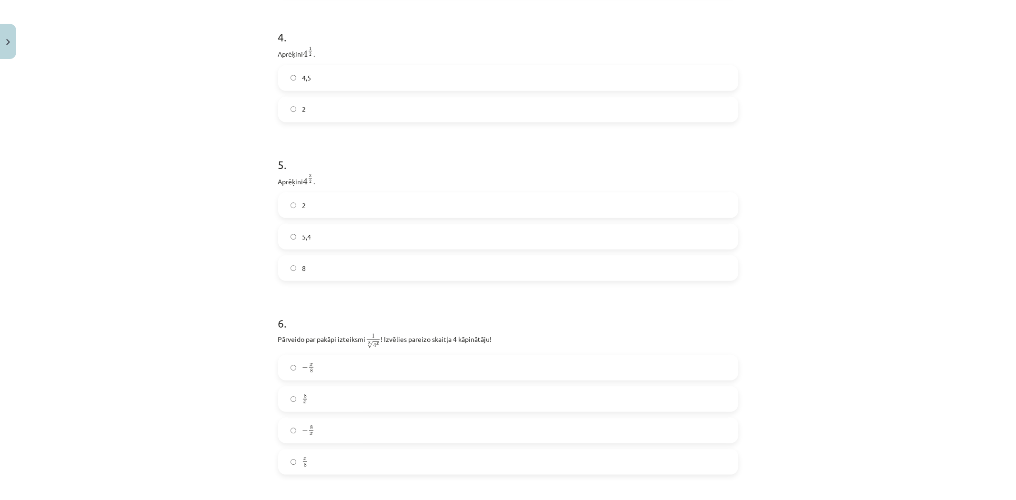
scroll to position [693, 0]
click at [351, 106] on label "2" at bounding box center [508, 99] width 458 height 24
click at [367, 249] on label "8" at bounding box center [508, 257] width 458 height 24
click at [363, 359] on label "− x 8 − x 8" at bounding box center [508, 357] width 458 height 24
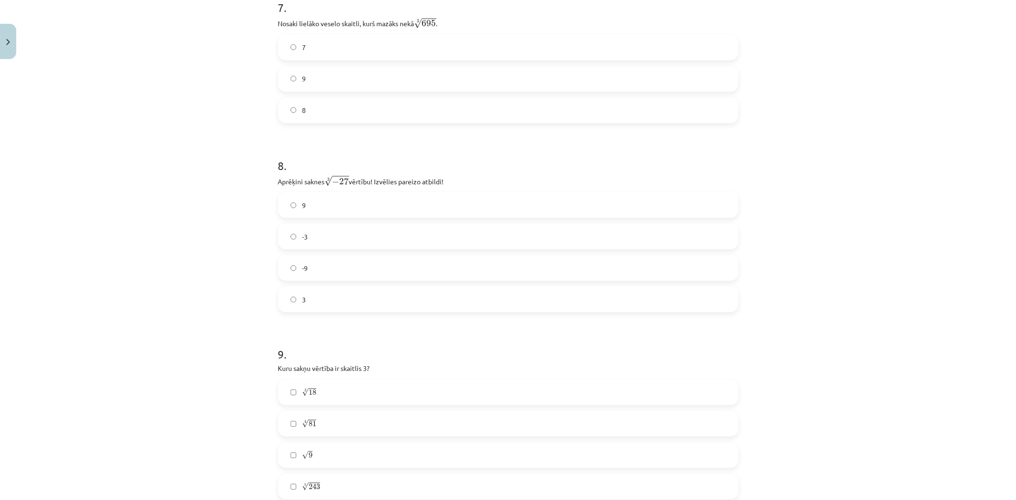
scroll to position [1193, 0]
click at [387, 78] on label "9" at bounding box center [508, 77] width 458 height 24
click at [335, 243] on label "-3" at bounding box center [508, 235] width 458 height 24
click at [317, 450] on label "√ 9 9" at bounding box center [508, 454] width 458 height 24
click at [339, 113] on label "8" at bounding box center [508, 109] width 458 height 24
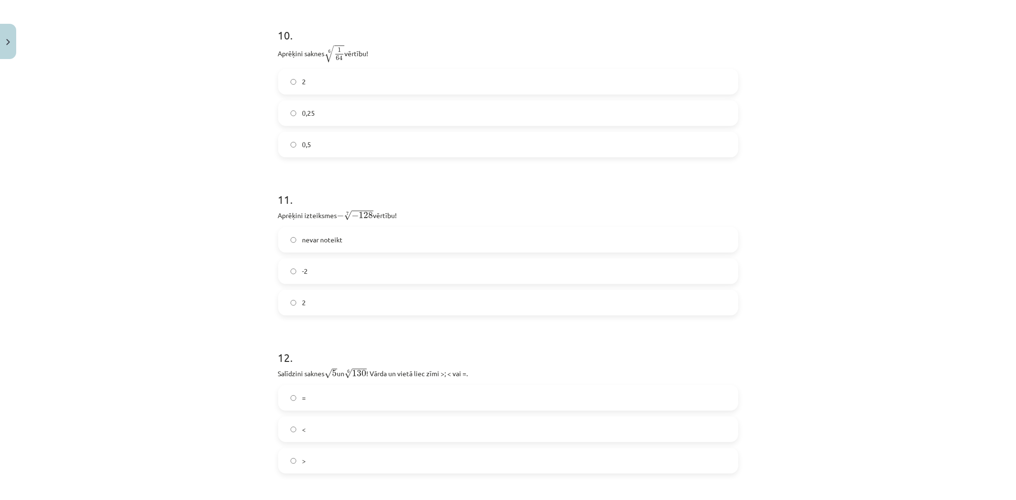
scroll to position [1761, 0]
click at [352, 148] on label "0,5" at bounding box center [508, 144] width 458 height 24
click at [318, 251] on label "nevar noteikt" at bounding box center [508, 239] width 458 height 24
click at [318, 264] on label "-2" at bounding box center [508, 271] width 458 height 24
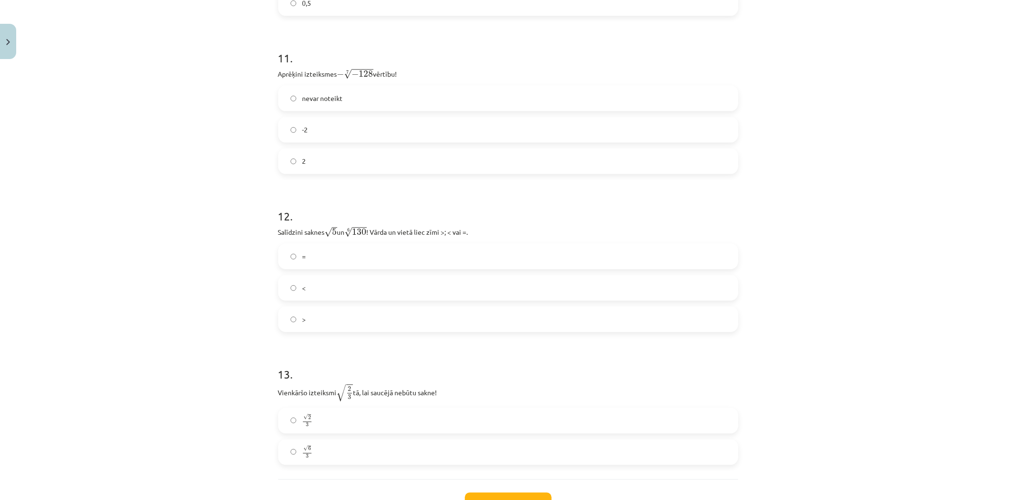
scroll to position [1903, 0]
click at [345, 293] on label "<" at bounding box center [508, 287] width 458 height 24
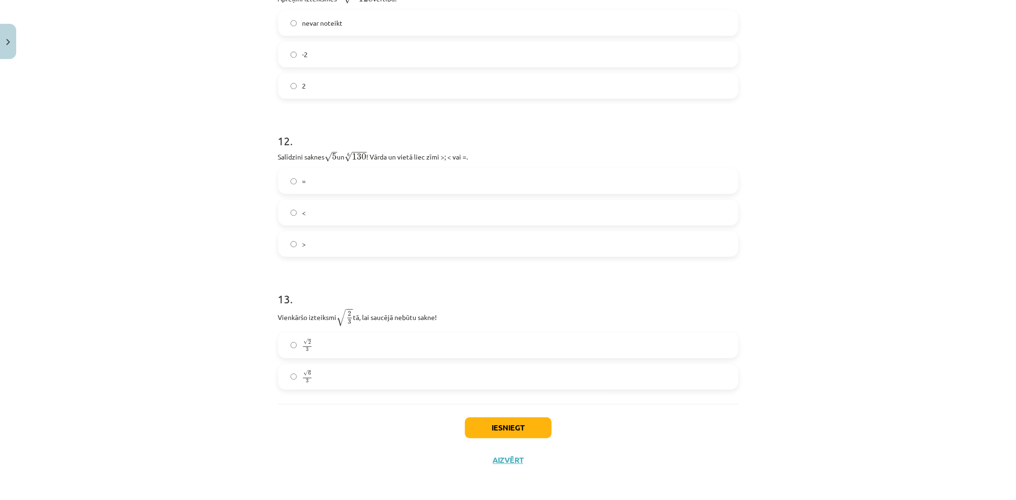
scroll to position [1980, 0]
click at [328, 369] on label "√ 6 3 6 3" at bounding box center [508, 377] width 458 height 24
click at [505, 426] on button "Iesniegt" at bounding box center [508, 427] width 87 height 21
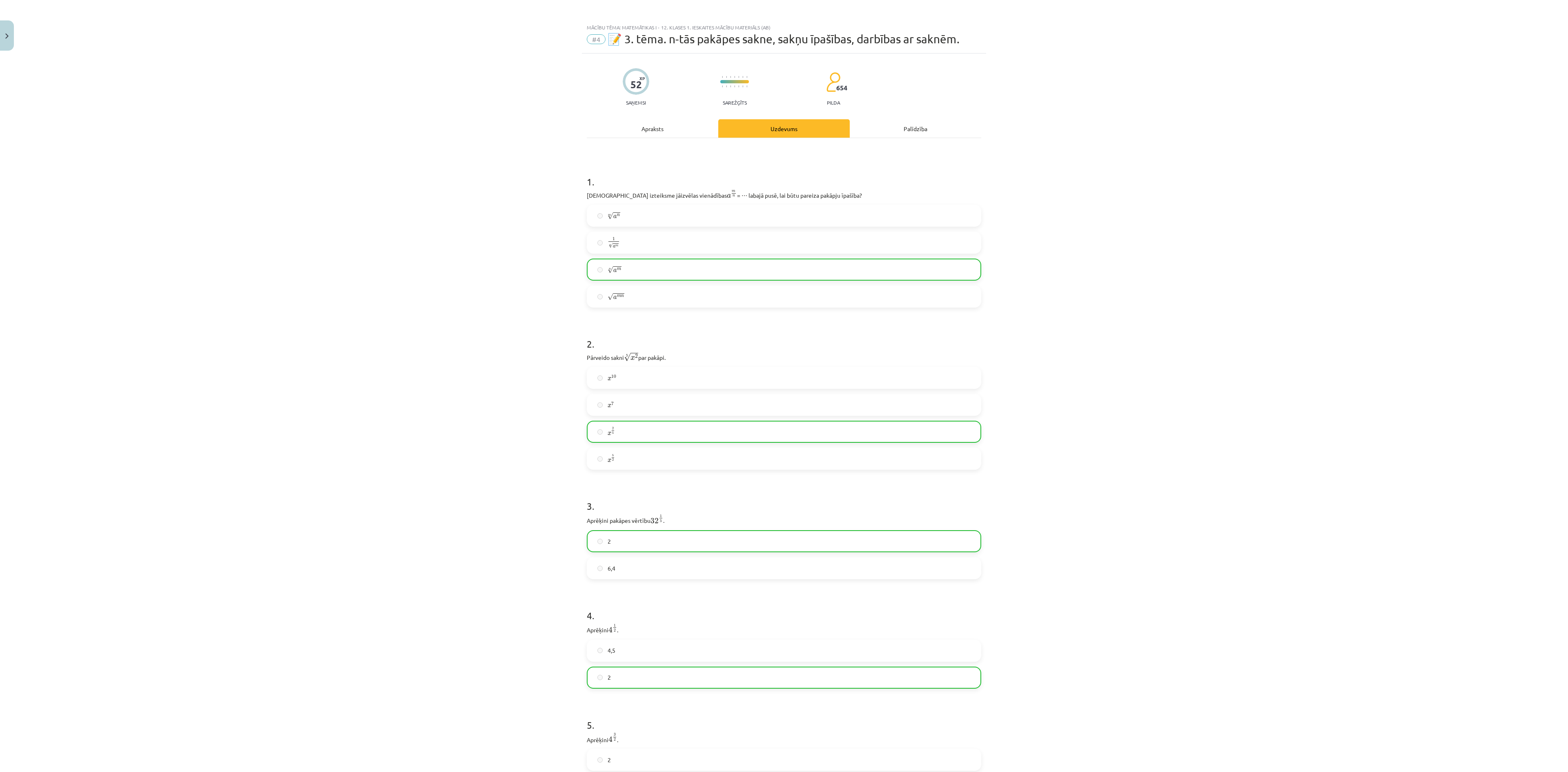
scroll to position [0, 0]
drag, startPoint x: 1295, startPoint y: 230, endPoint x: 1239, endPoint y: 522, distance: 297.3
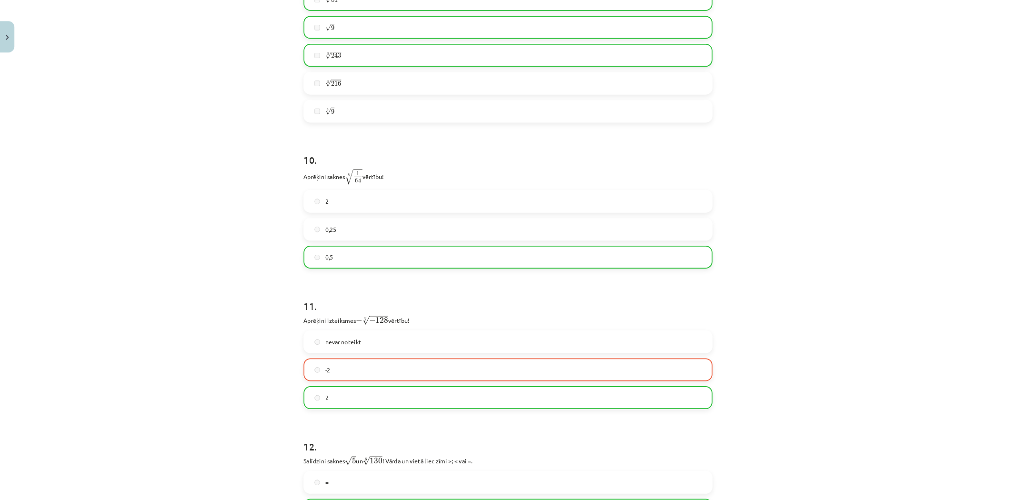
scroll to position [92, 0]
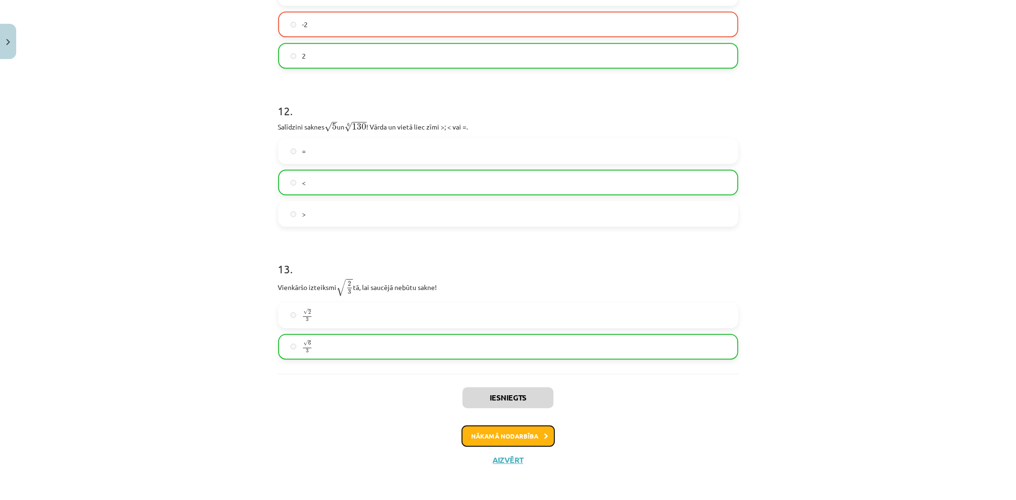
click at [510, 441] on button "Nākamā nodarbība" at bounding box center [508, 436] width 93 height 22
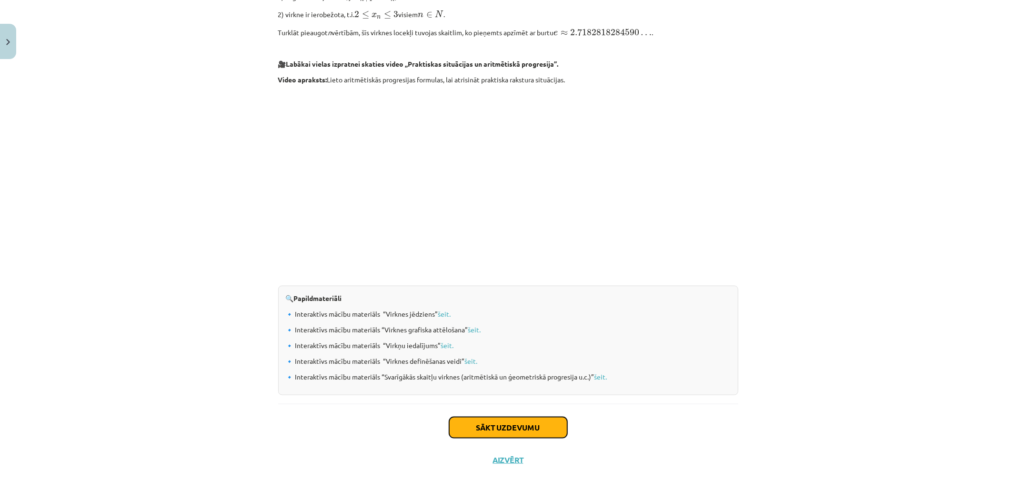
click at [523, 419] on button "Sākt uzdevumu" at bounding box center [508, 427] width 118 height 21
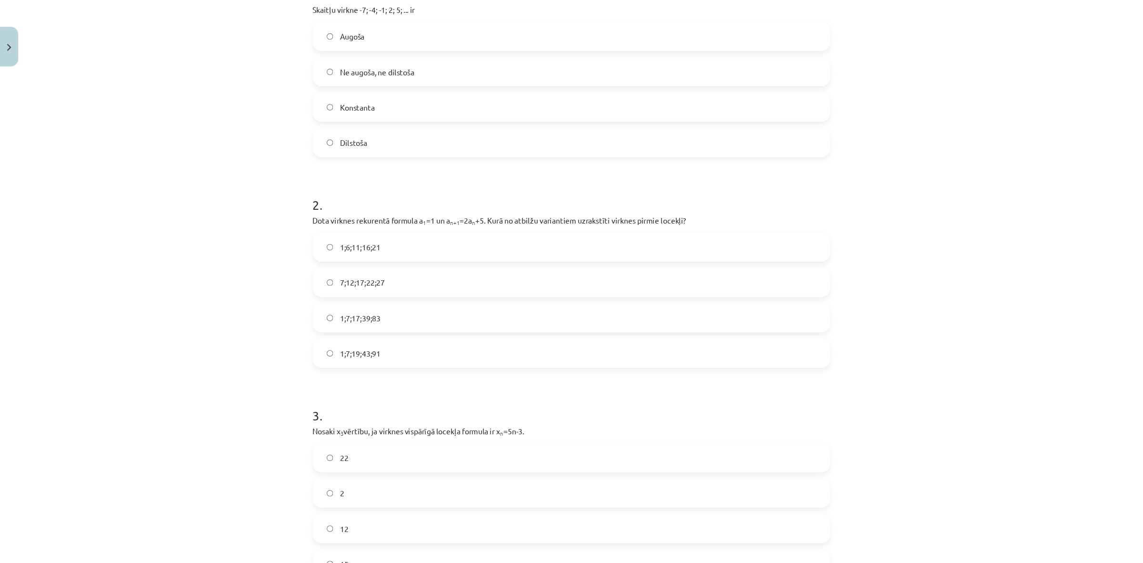
scroll to position [218, 0]
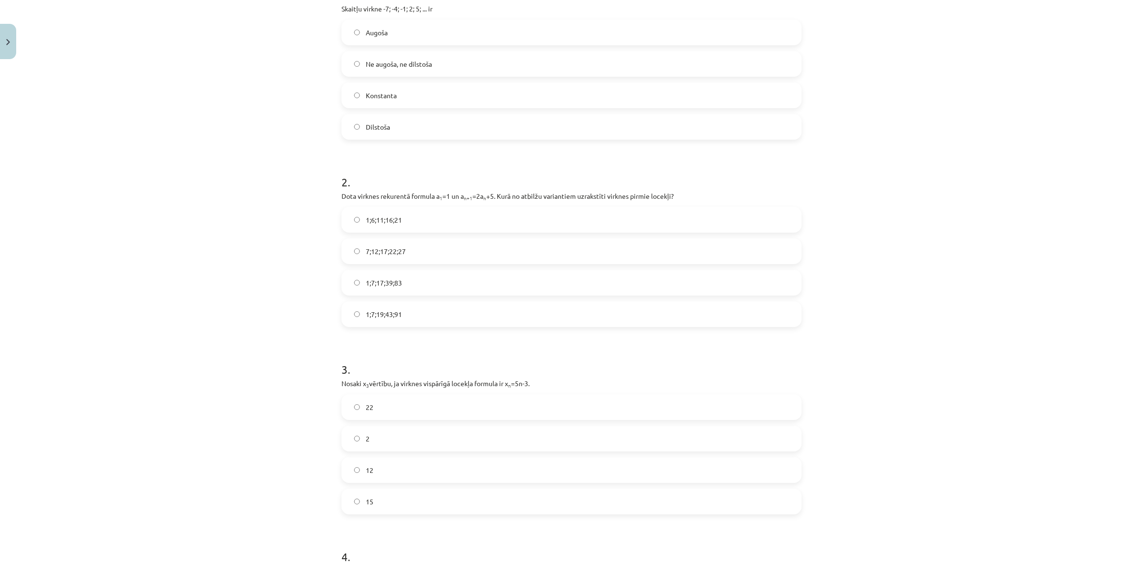
drag, startPoint x: 237, startPoint y: 271, endPoint x: 267, endPoint y: 305, distance: 45.6
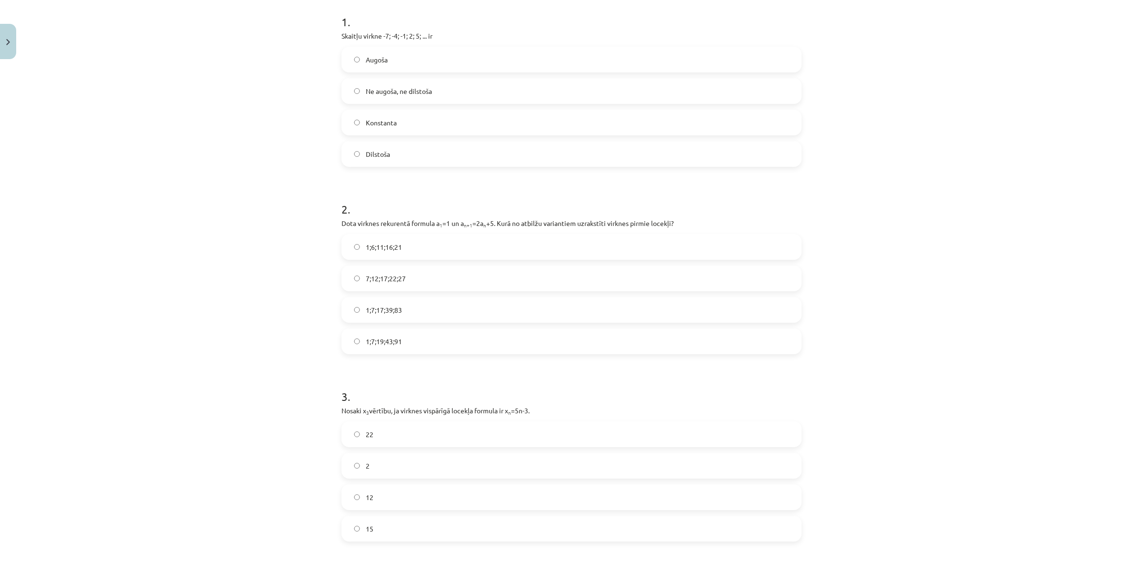
scroll to position [191, 0]
click at [422, 68] on label "Augoša" at bounding box center [571, 60] width 458 height 24
click at [398, 305] on label "1;7;17;39;83" at bounding box center [571, 310] width 458 height 24
click at [432, 336] on label "1;7;19;43;91" at bounding box center [571, 342] width 458 height 24
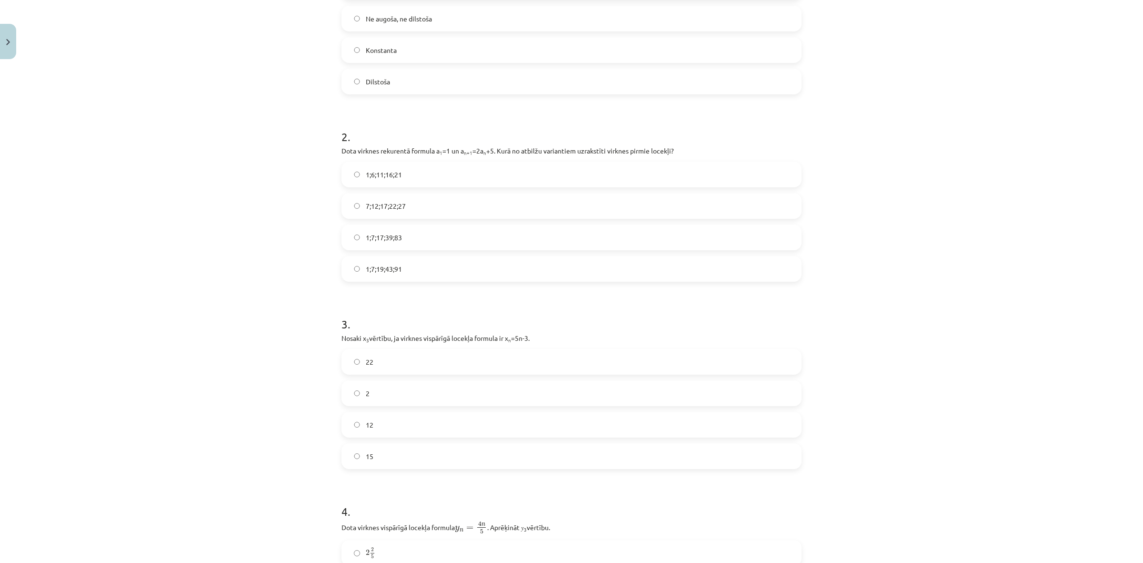
scroll to position [311, 0]
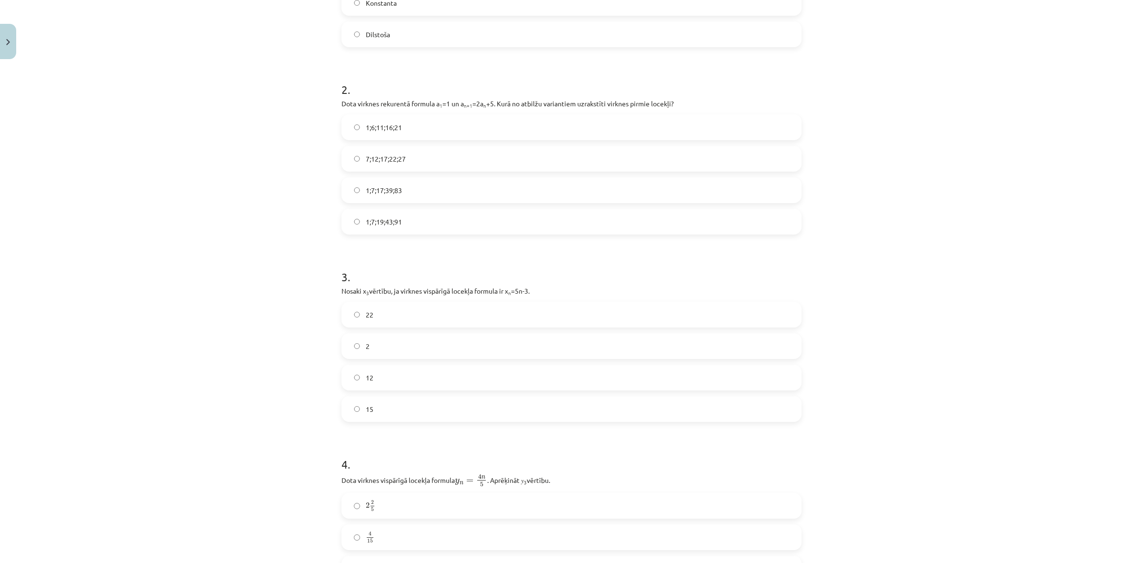
click at [379, 376] on label "12" at bounding box center [571, 377] width 458 height 24
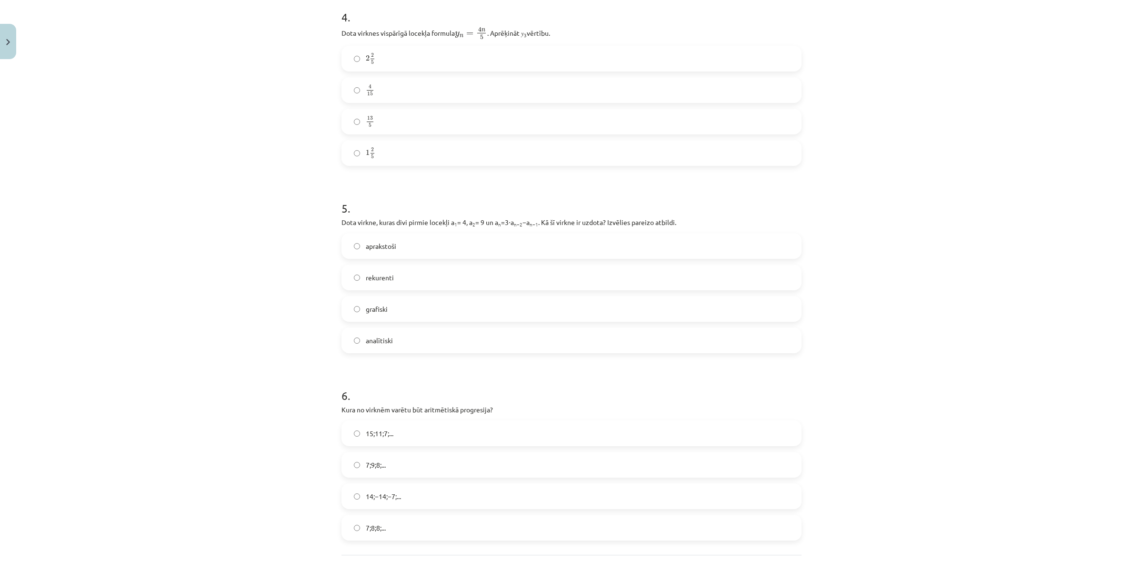
scroll to position [758, 0]
click at [403, 54] on label "2 2 5 2 2 5" at bounding box center [571, 58] width 458 height 24
click at [398, 272] on label "rekurenti" at bounding box center [571, 277] width 458 height 24
click at [438, 423] on label "15;11;7;..." at bounding box center [571, 433] width 458 height 24
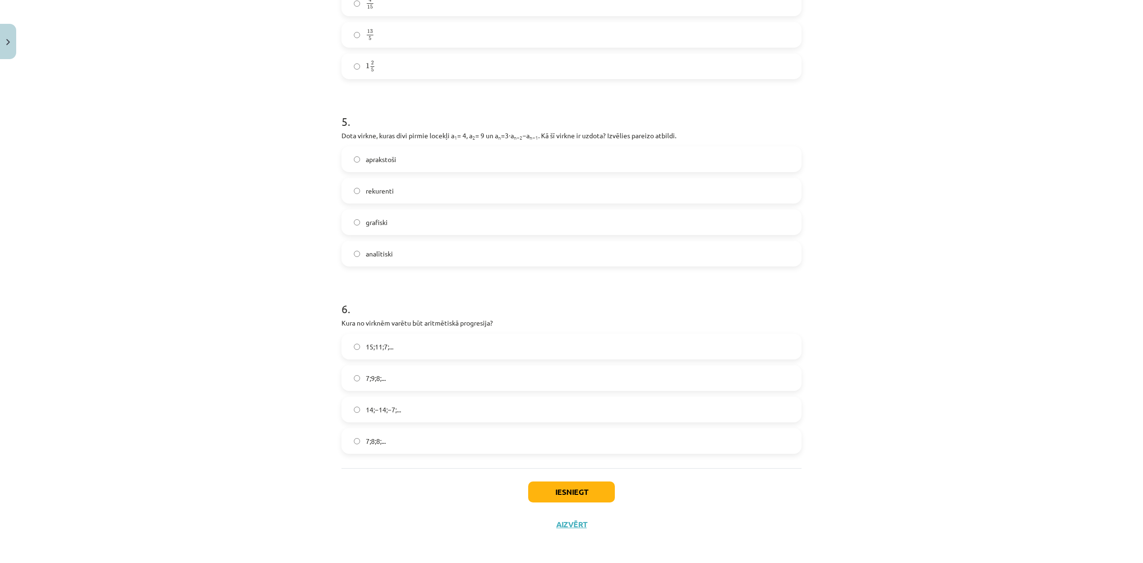
scroll to position [844, 0]
click at [598, 450] on button "Iesniegt" at bounding box center [571, 491] width 87 height 21
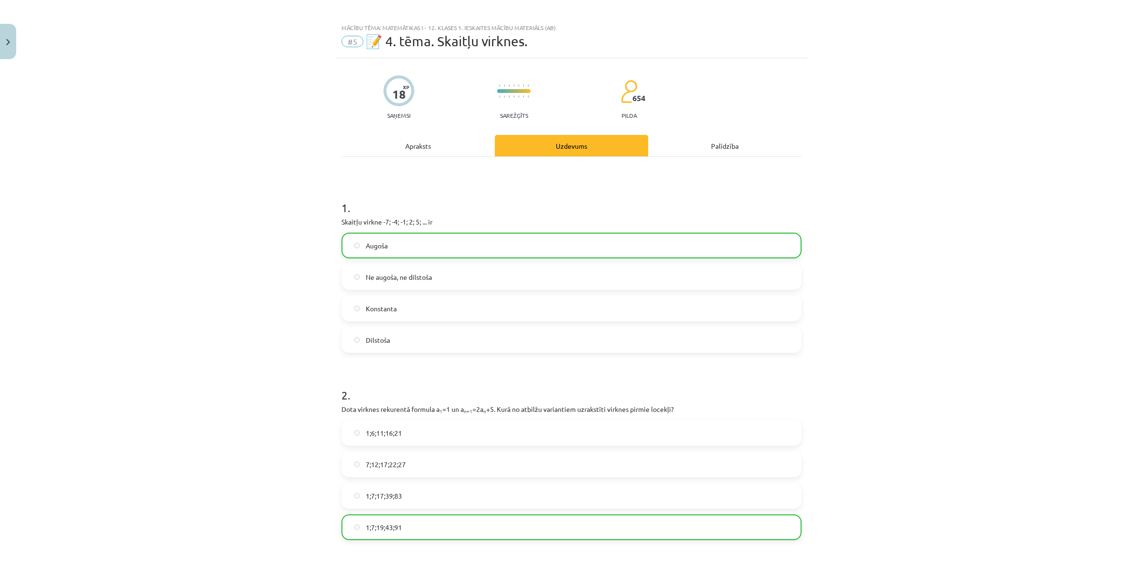
scroll to position [0, 0]
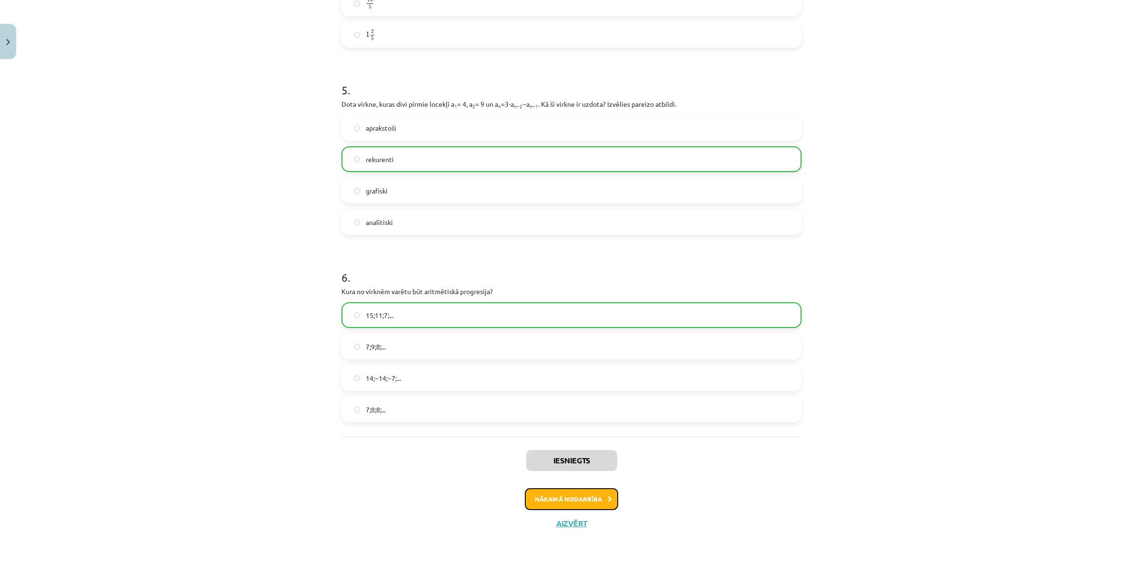
click at [561, 450] on button "Nākamā nodarbība" at bounding box center [571, 499] width 93 height 22
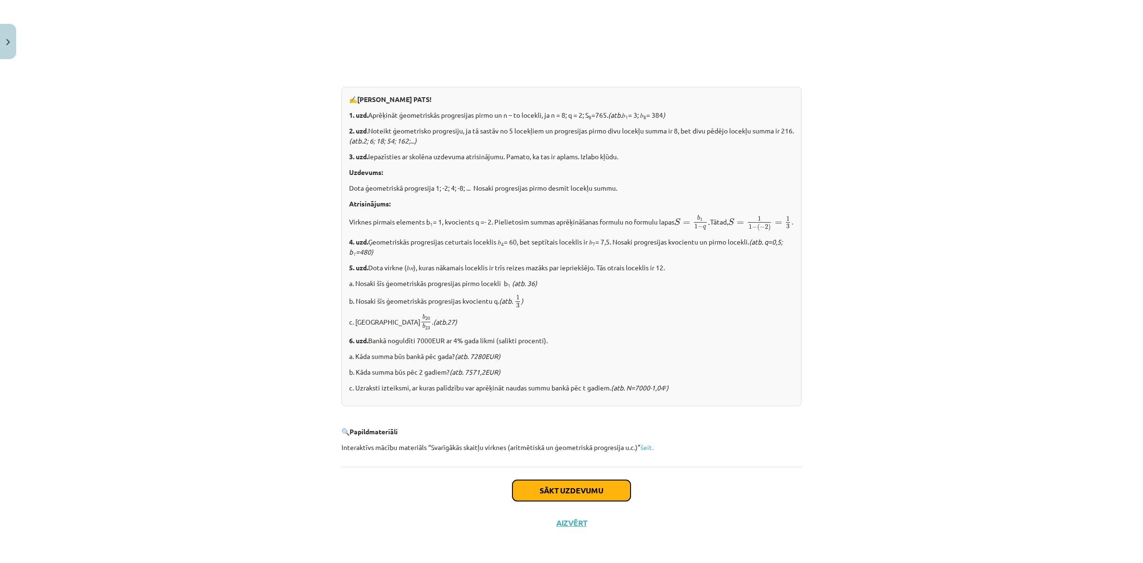
click at [599, 450] on button "Sākt uzdevumu" at bounding box center [571, 490] width 118 height 21
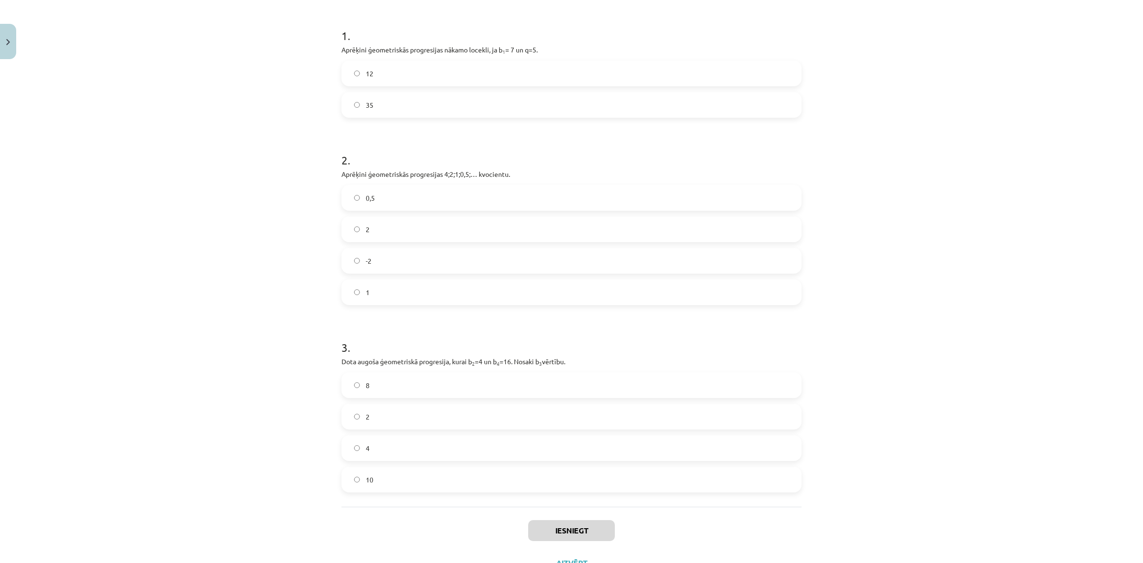
scroll to position [166, 0]
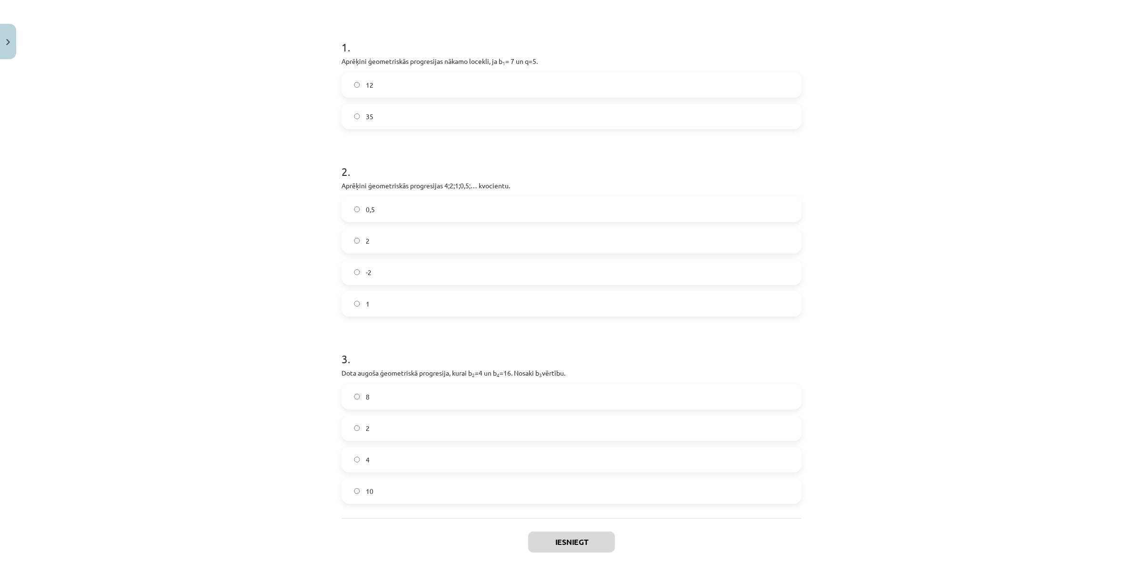
click at [394, 121] on label "35" at bounding box center [571, 116] width 458 height 24
click at [403, 206] on label "0,5" at bounding box center [571, 209] width 458 height 24
click at [374, 395] on label "8" at bounding box center [571, 396] width 458 height 24
click at [544, 450] on button "Iesniegt" at bounding box center [571, 541] width 87 height 21
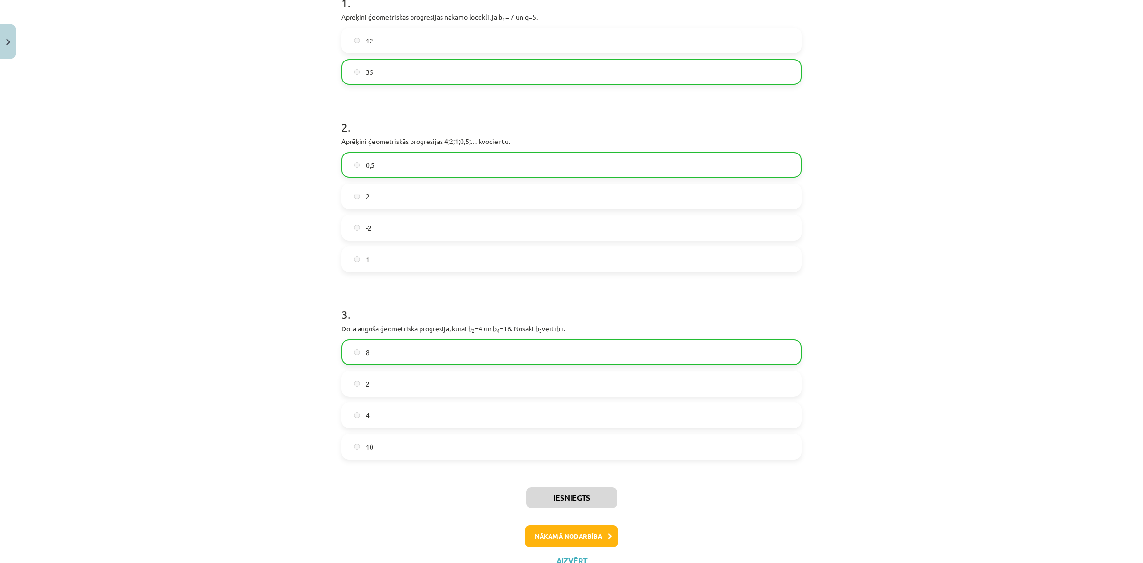
scroll to position [248, 0]
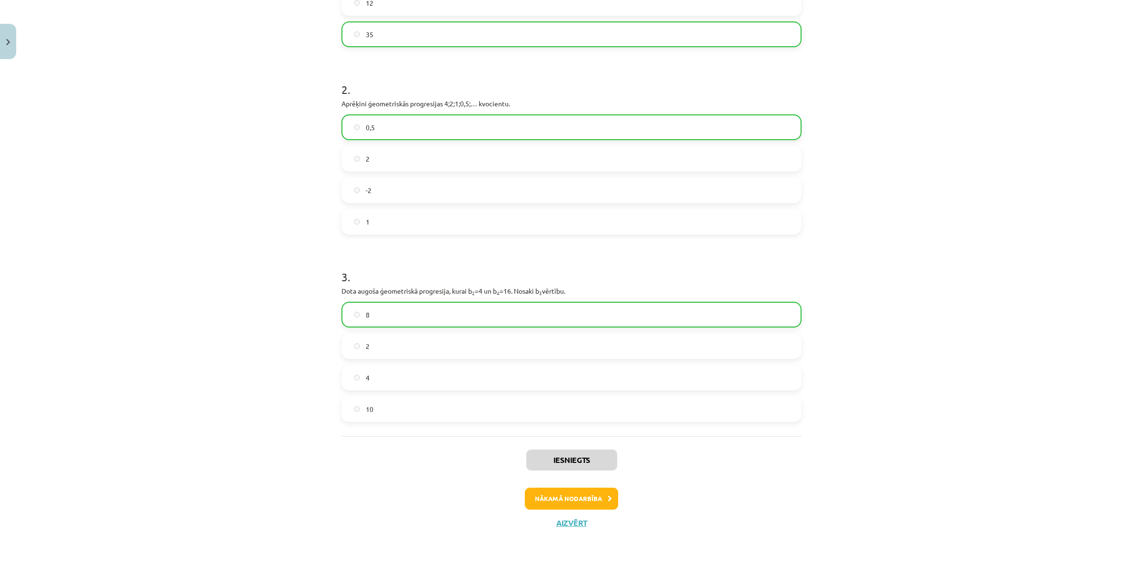
click at [617, 450] on div "Nākamā nodarbība" at bounding box center [571, 498] width 449 height 22
click at [614, 450] on div "Nākamā nodarbība" at bounding box center [571, 498] width 449 height 22
click at [612, 450] on button "Nākamā nodarbība" at bounding box center [571, 498] width 93 height 22
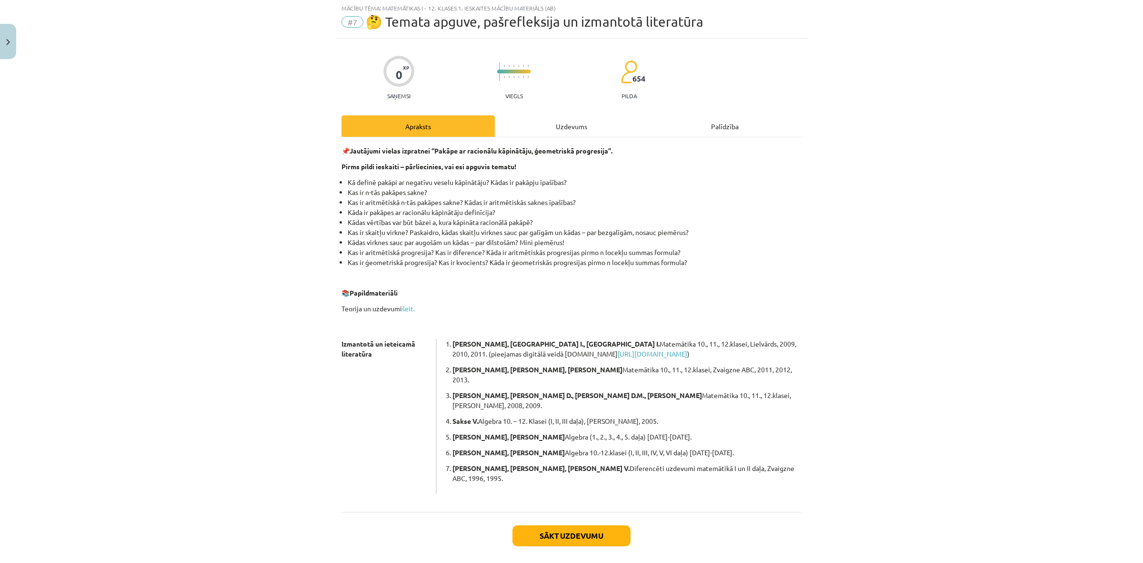
scroll to position [24, 0]
click at [582, 450] on button "Sākt uzdevumu" at bounding box center [571, 536] width 118 height 21
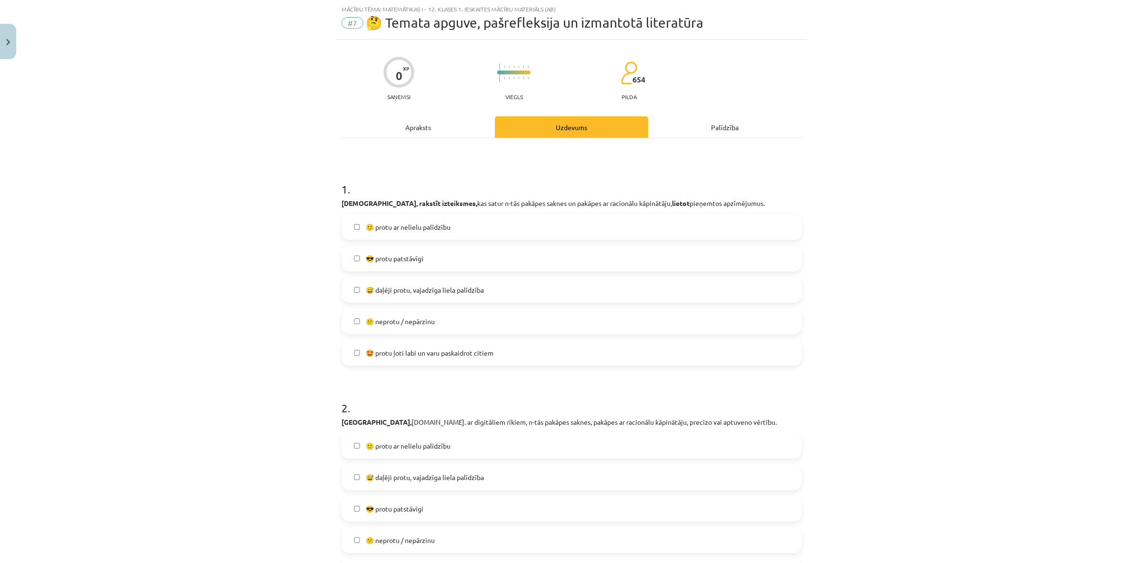
click at [425, 325] on span "😕 neprotu / nepārzinu" at bounding box center [400, 321] width 69 height 10
click at [429, 295] on label "😅 daļēji protu, vajadzīga liela palīdzība" at bounding box center [571, 290] width 458 height 24
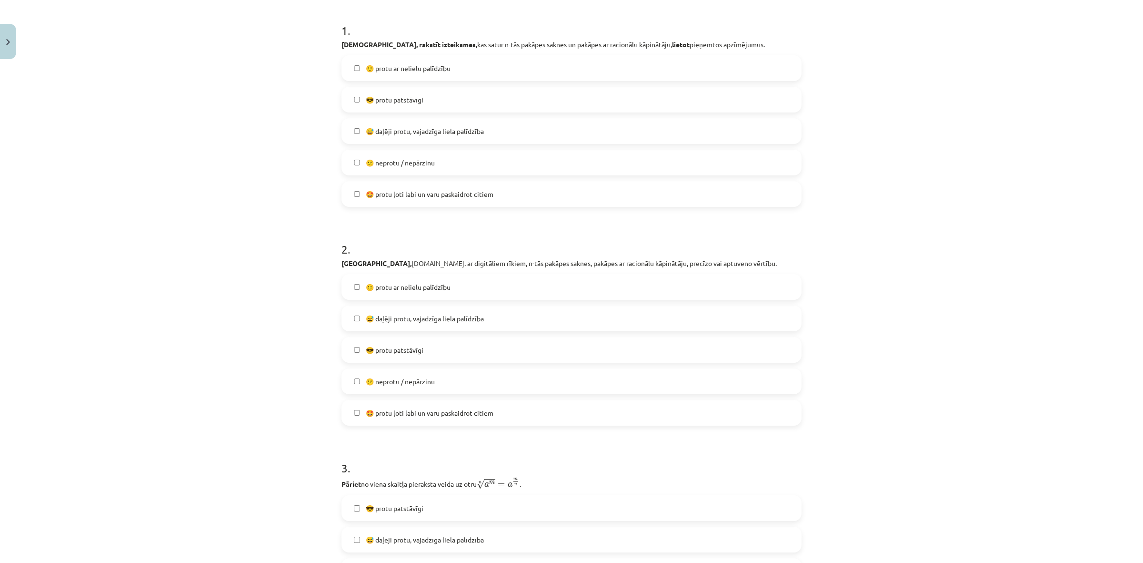
click at [422, 343] on label "😎 protu patstāvīgi" at bounding box center [571, 350] width 458 height 24
click at [432, 291] on span "🙂 protu ar nelielu palīdzību" at bounding box center [408, 287] width 85 height 10
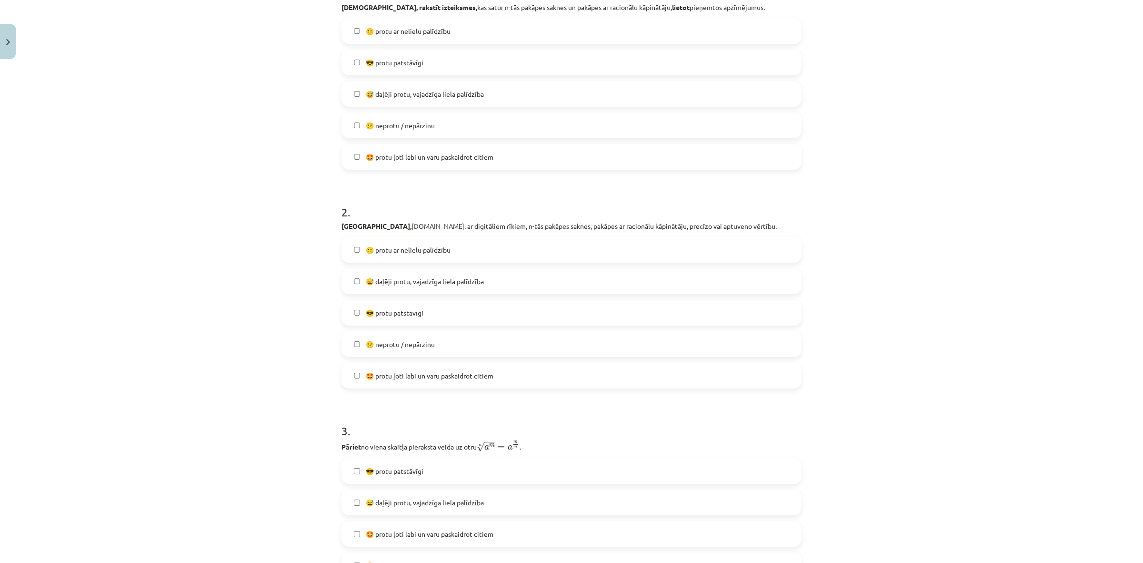
scroll to position [341, 0]
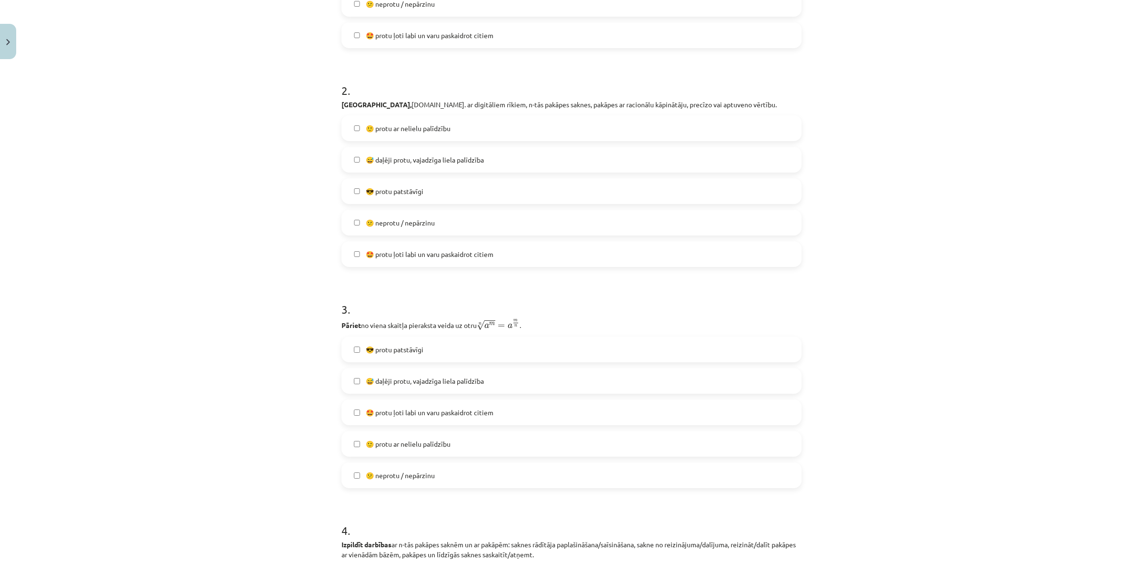
click at [400, 338] on label "😎 protu patstāvīgi" at bounding box center [571, 349] width 458 height 24
click at [401, 384] on span "😅 daļēji protu, vajadzīga liela palīdzība" at bounding box center [425, 381] width 118 height 10
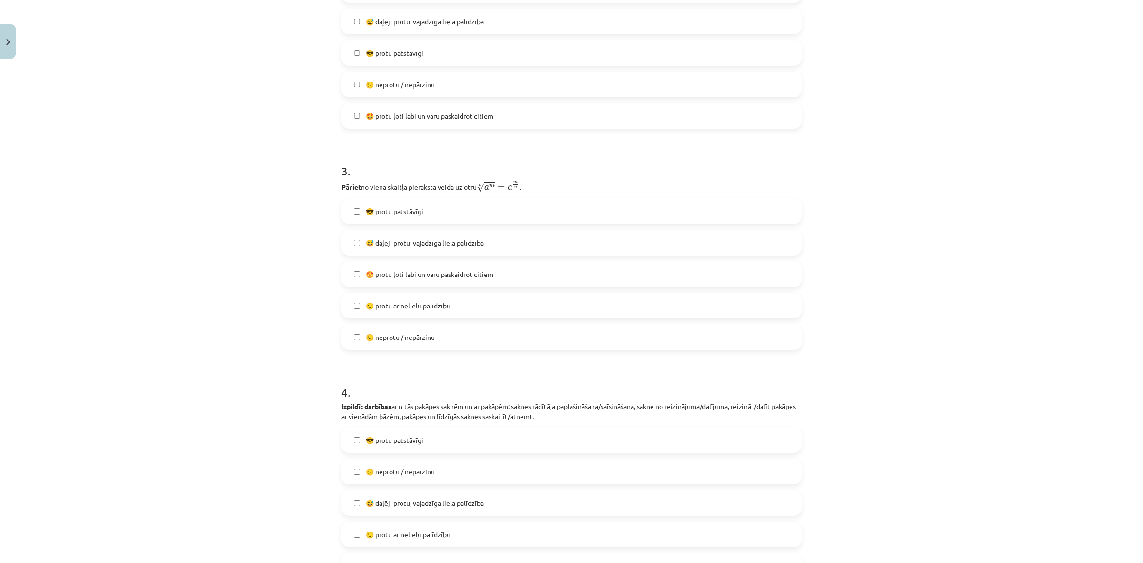
scroll to position [579, 0]
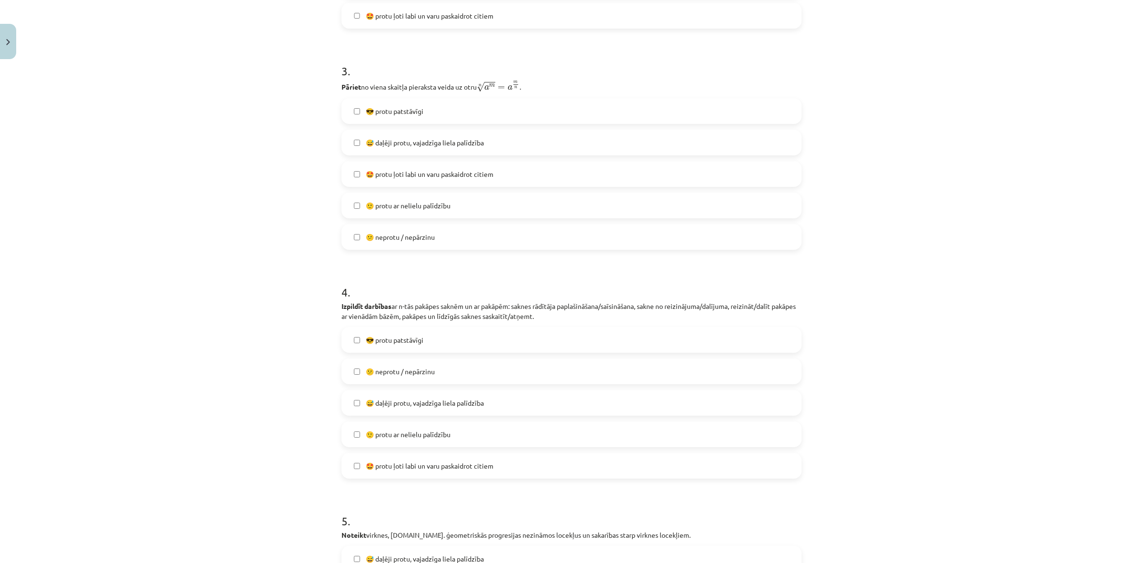
drag, startPoint x: 396, startPoint y: 339, endPoint x: 396, endPoint y: 362, distance: 23.3
click at [396, 342] on span "😎 protu patstāvīgi" at bounding box center [395, 340] width 58 height 10
click at [396, 365] on label "😕 neprotu / nepārzinu" at bounding box center [571, 371] width 458 height 24
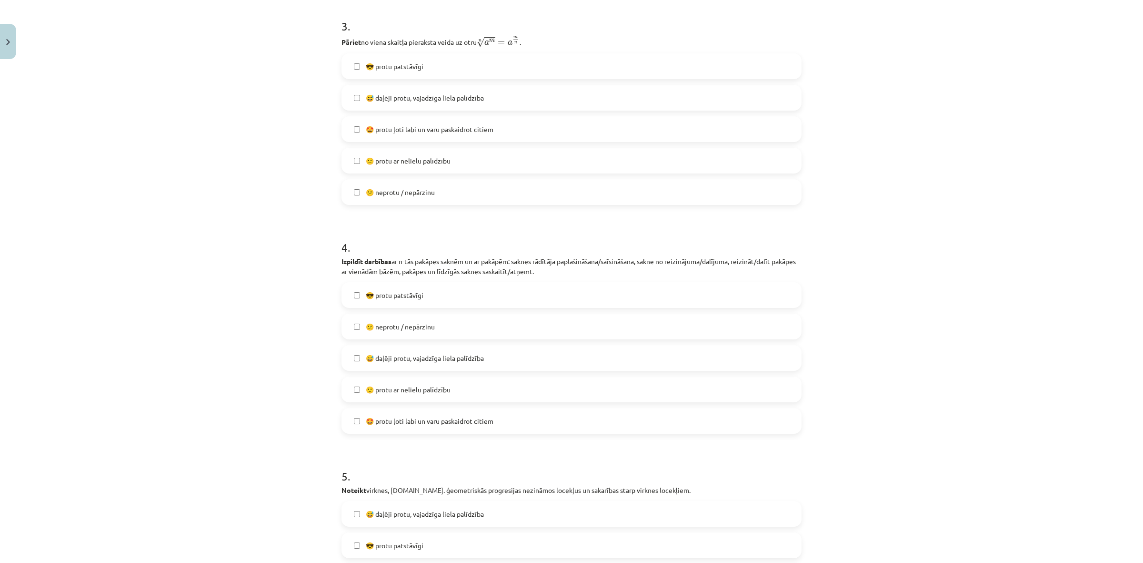
scroll to position [817, 0]
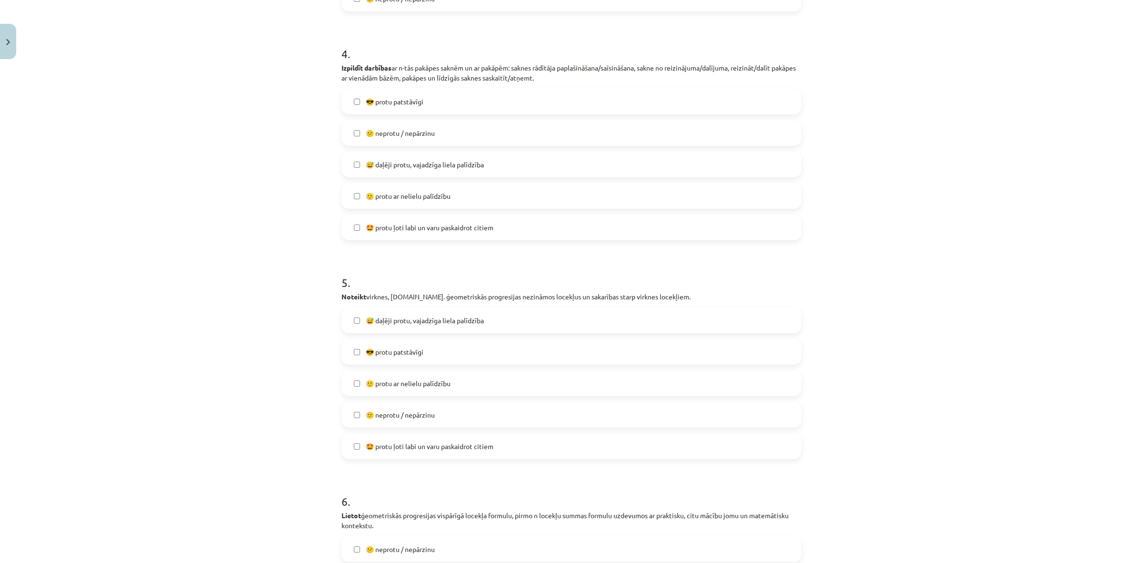
click at [401, 378] on span "🙂 protu ar nelielu palīdzību" at bounding box center [408, 383] width 85 height 10
click at [399, 350] on span "😎 protu patstāvīgi" at bounding box center [395, 352] width 58 height 10
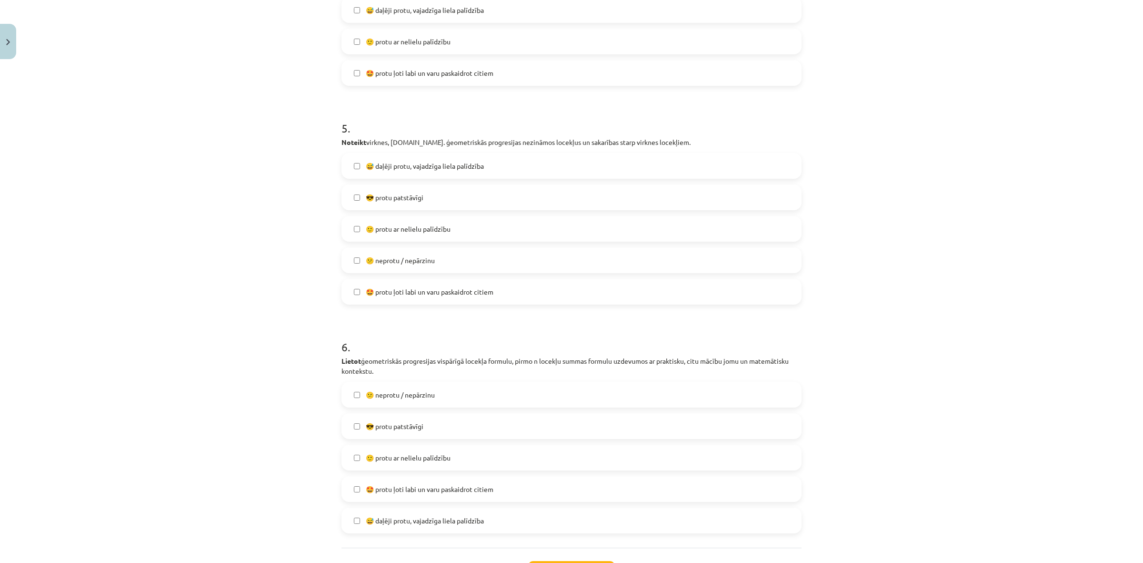
scroll to position [976, 0]
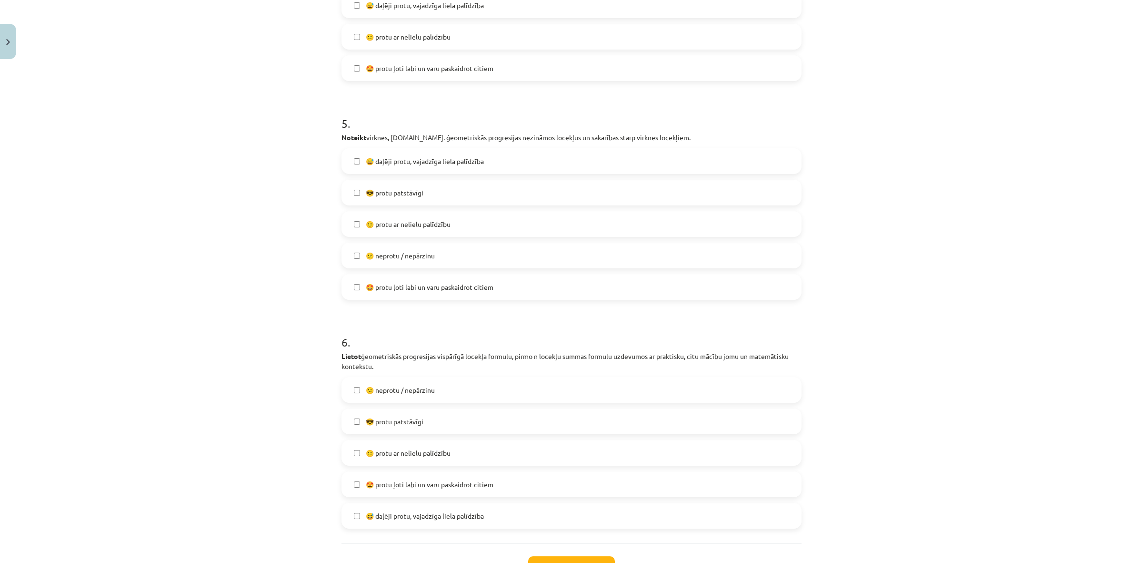
click at [395, 423] on span "😎 protu patstāvīgi" at bounding box center [395, 421] width 58 height 10
click at [400, 398] on label "😕 neprotu / nepārzinu" at bounding box center [571, 390] width 458 height 24
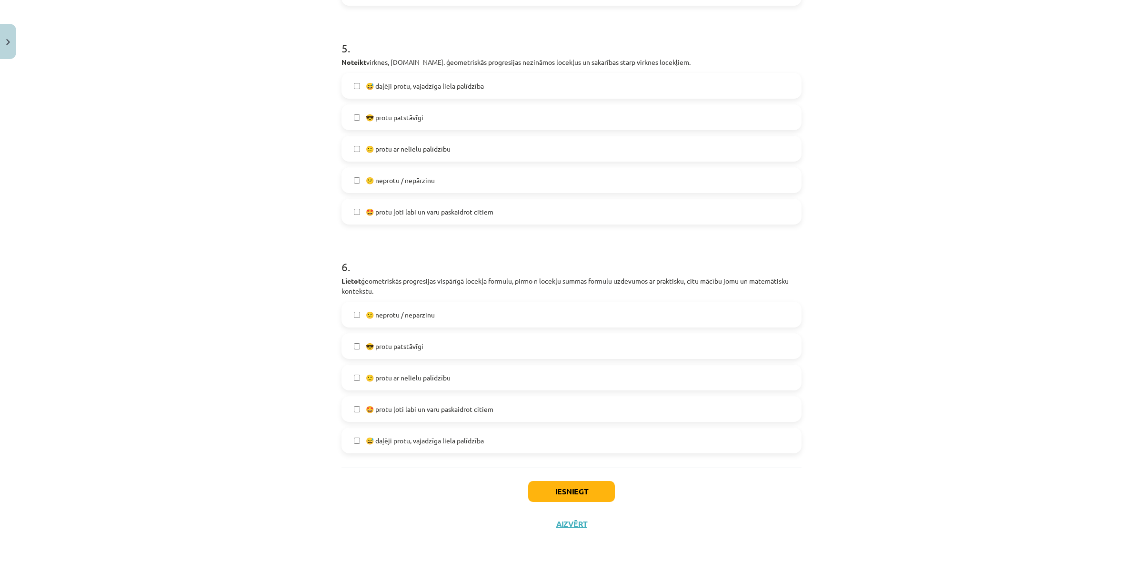
click at [558, 450] on div "Iesniegt Aizvērt" at bounding box center [572, 500] width 460 height 67
click at [561, 450] on button "Iesniegt" at bounding box center [571, 491] width 87 height 21
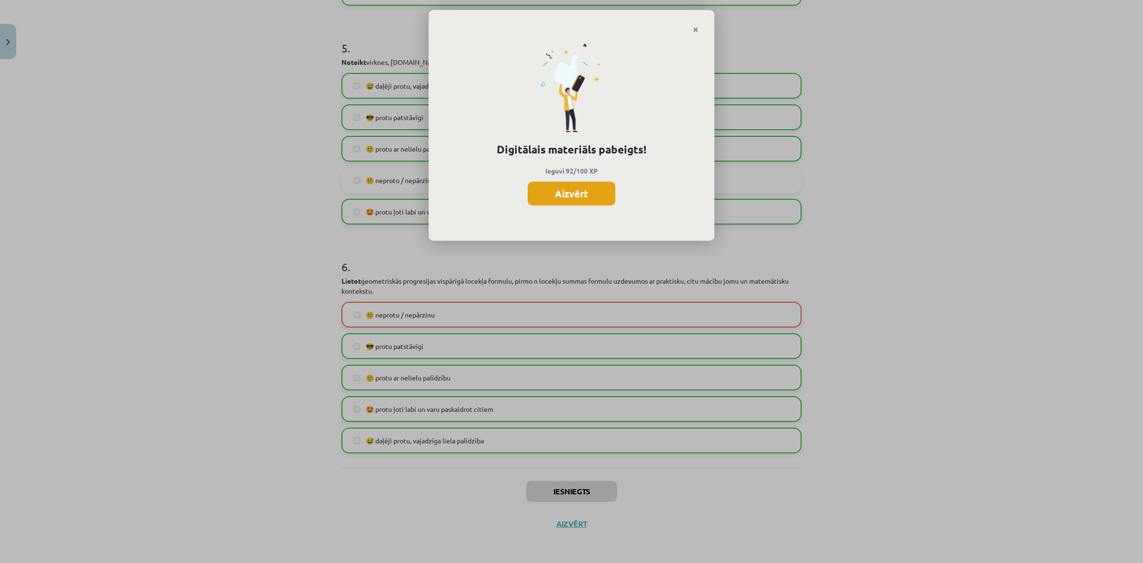
click at [603, 191] on button "Aizvērt" at bounding box center [572, 193] width 88 height 24
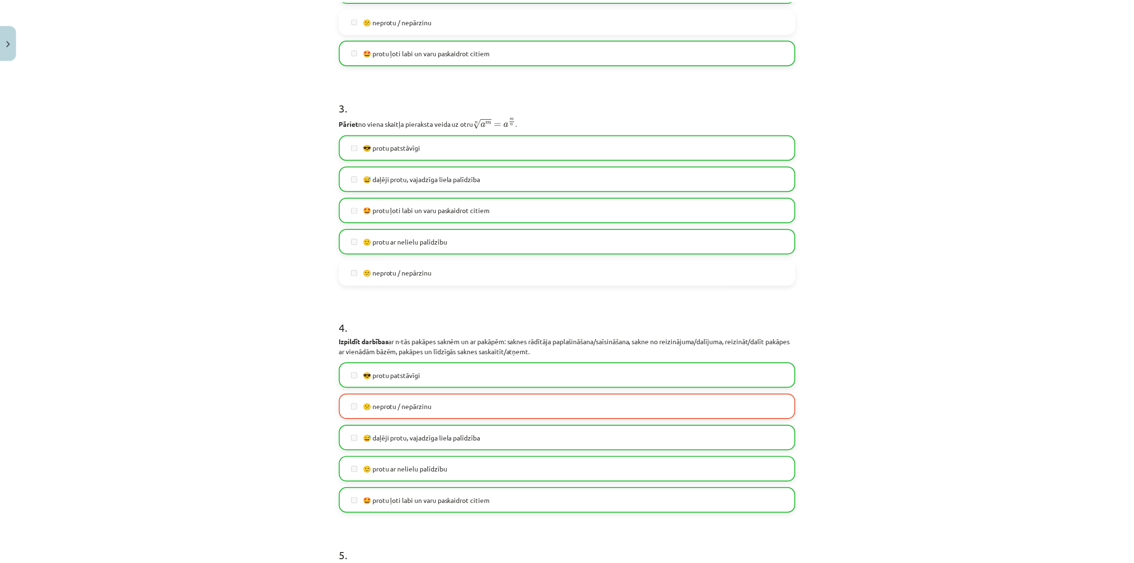
scroll to position [0, 0]
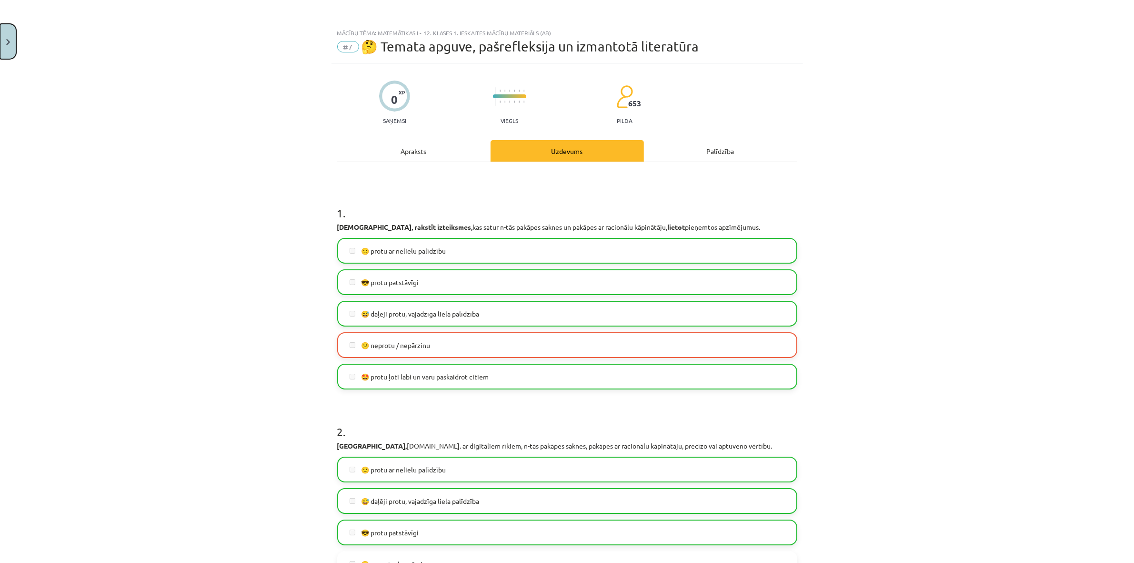
click at [15, 44] on button "Close" at bounding box center [8, 41] width 16 height 35
click at [69, 34] on div "Mācību tēma: Matemātikas i - 12. klases 1. ieskaites mācību materiāls (ab) #7 🤔…" at bounding box center [567, 281] width 1134 height 563
click at [65, 30] on div "Mācību tēma: Matemātikas i - 12. klases 1. ieskaites mācību materiāls (ab) #7 🤔…" at bounding box center [567, 281] width 1134 height 563
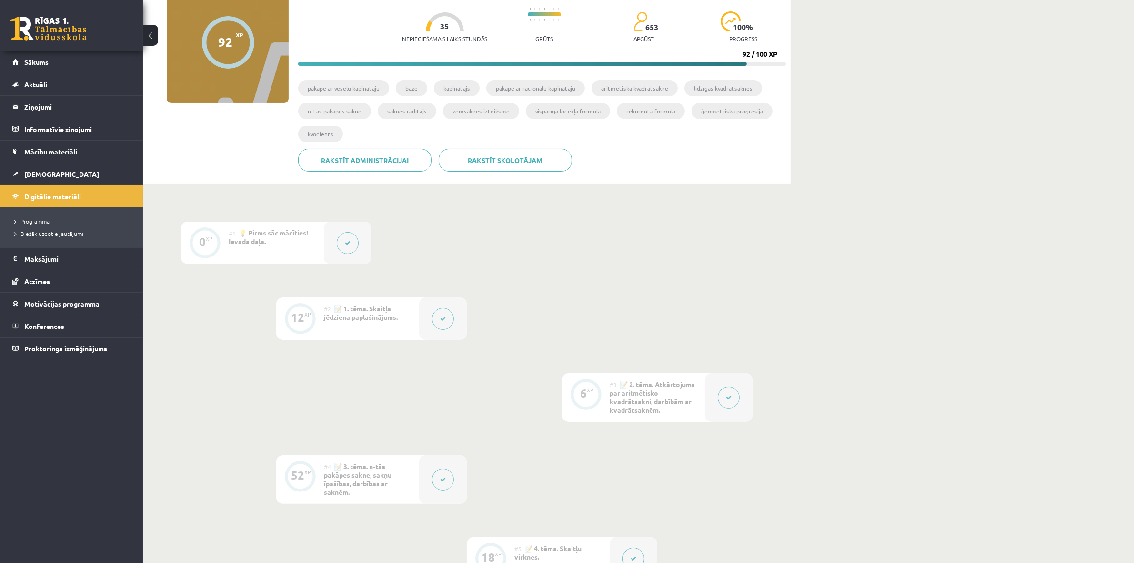
click at [53, 25] on link at bounding box center [48, 29] width 76 height 24
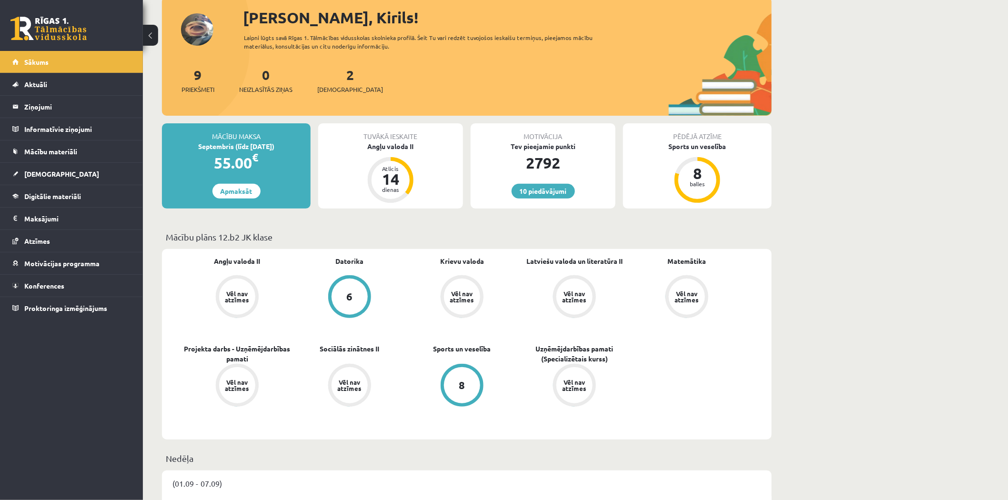
scroll to position [70, 0]
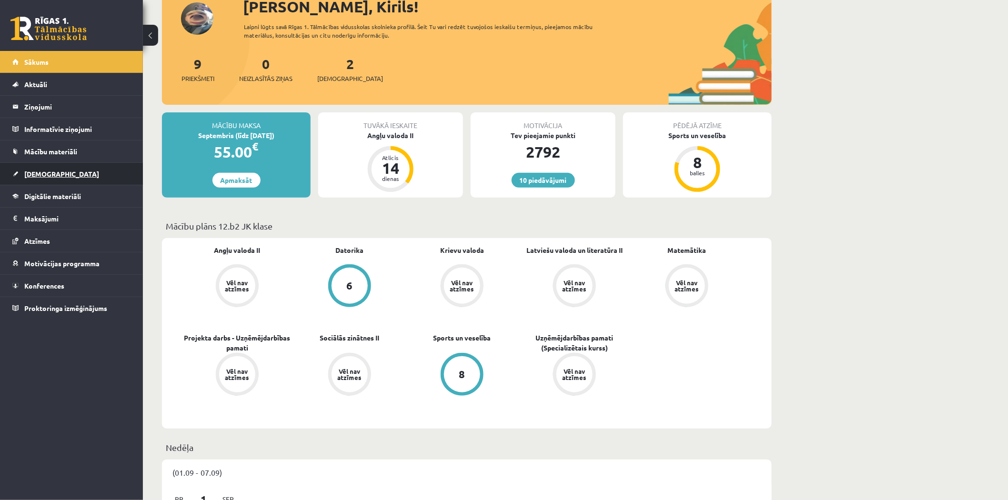
click at [76, 171] on link "[DEMOGRAPHIC_DATA]" at bounding box center [71, 174] width 119 height 22
